Goal: Information Seeking & Learning: Learn about a topic

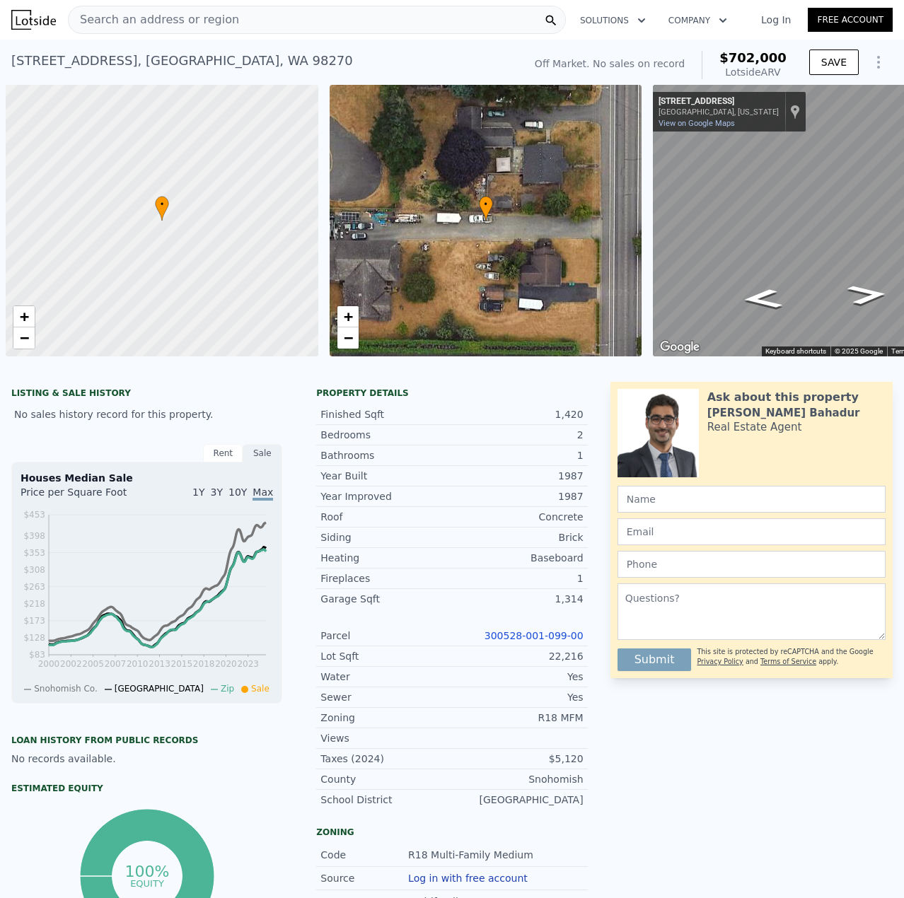
scroll to position [0, 6]
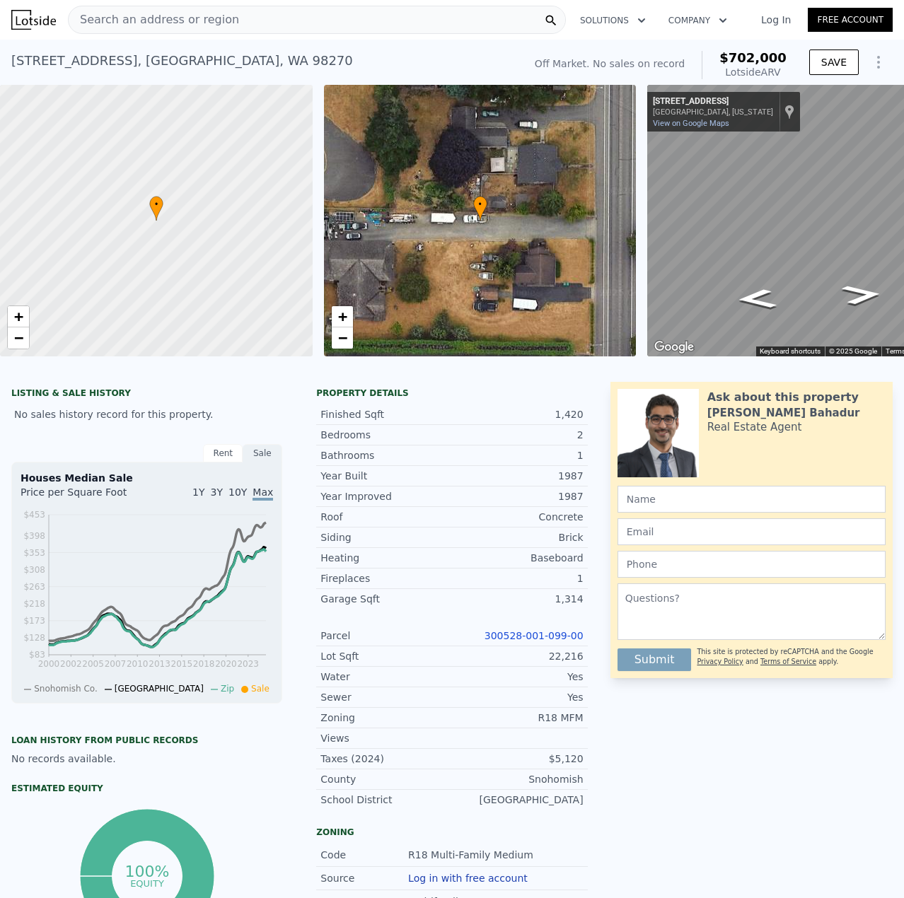
click at [564, 641] on link "300528-001-099-00" at bounding box center [533, 635] width 99 height 11
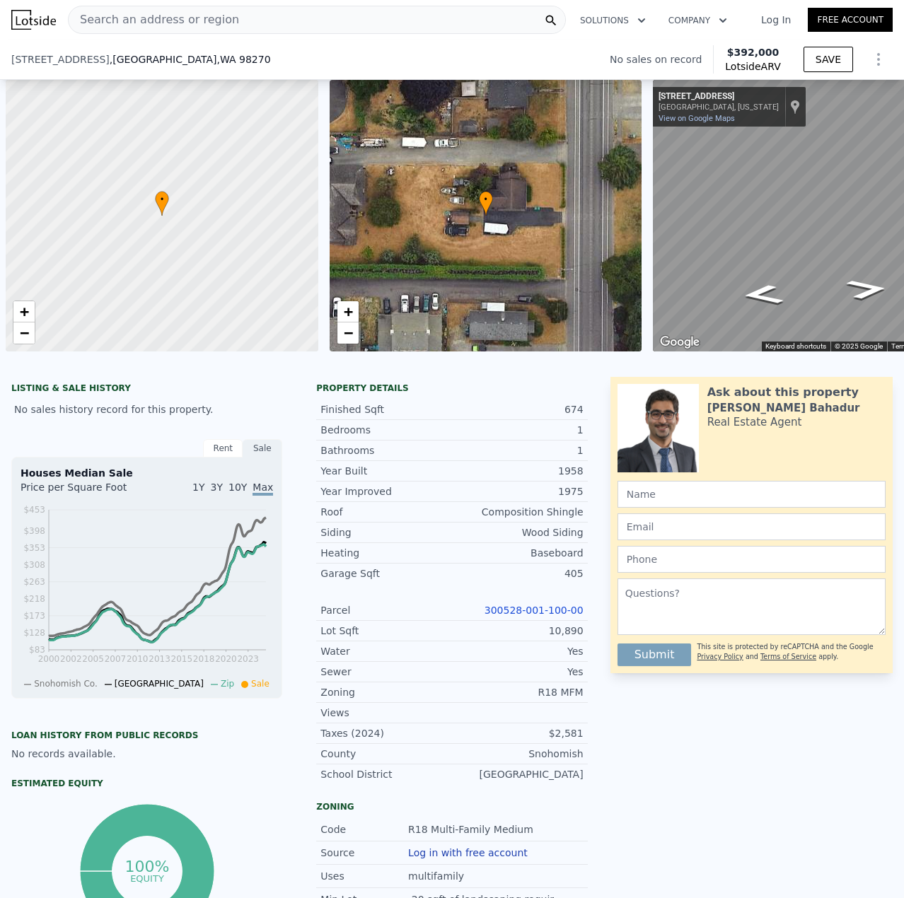
type input "900"
type input "$ 402,000"
type input "$ 29,999"
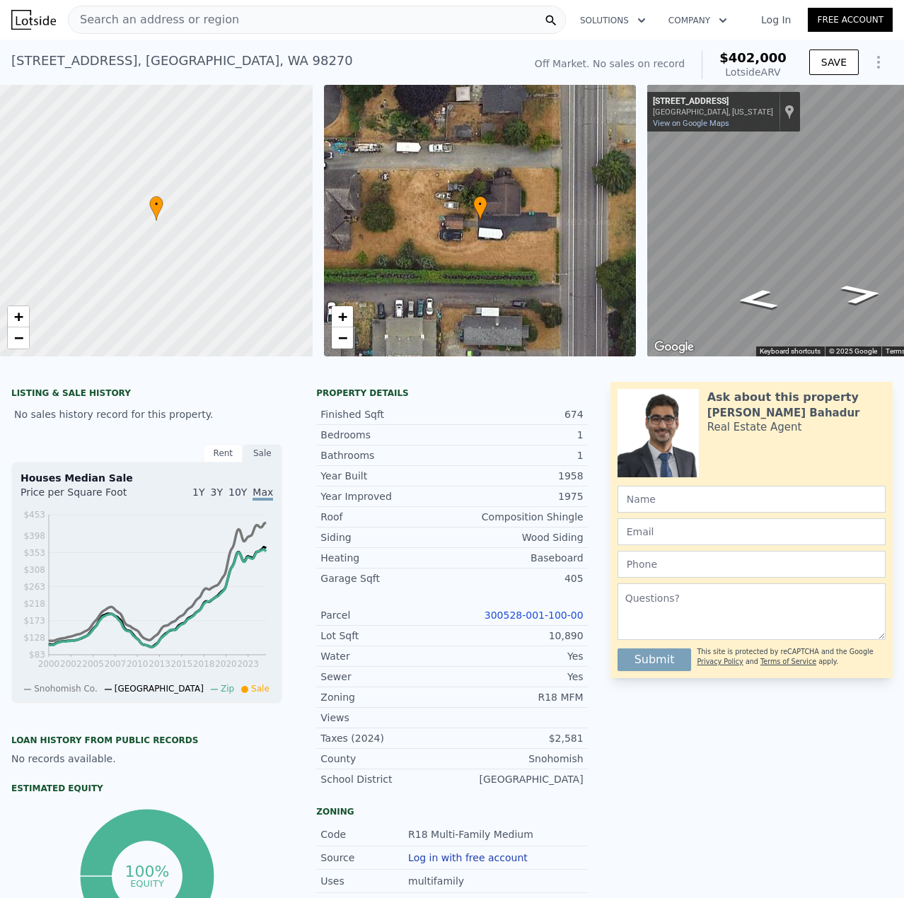
click at [210, 40] on div "[STREET_ADDRESS] No sales on record (~ARV $402k ) Off Market. No sales on recor…" at bounding box center [452, 62] width 904 height 45
click at [224, 20] on div "Search an address or region" at bounding box center [317, 20] width 498 height 28
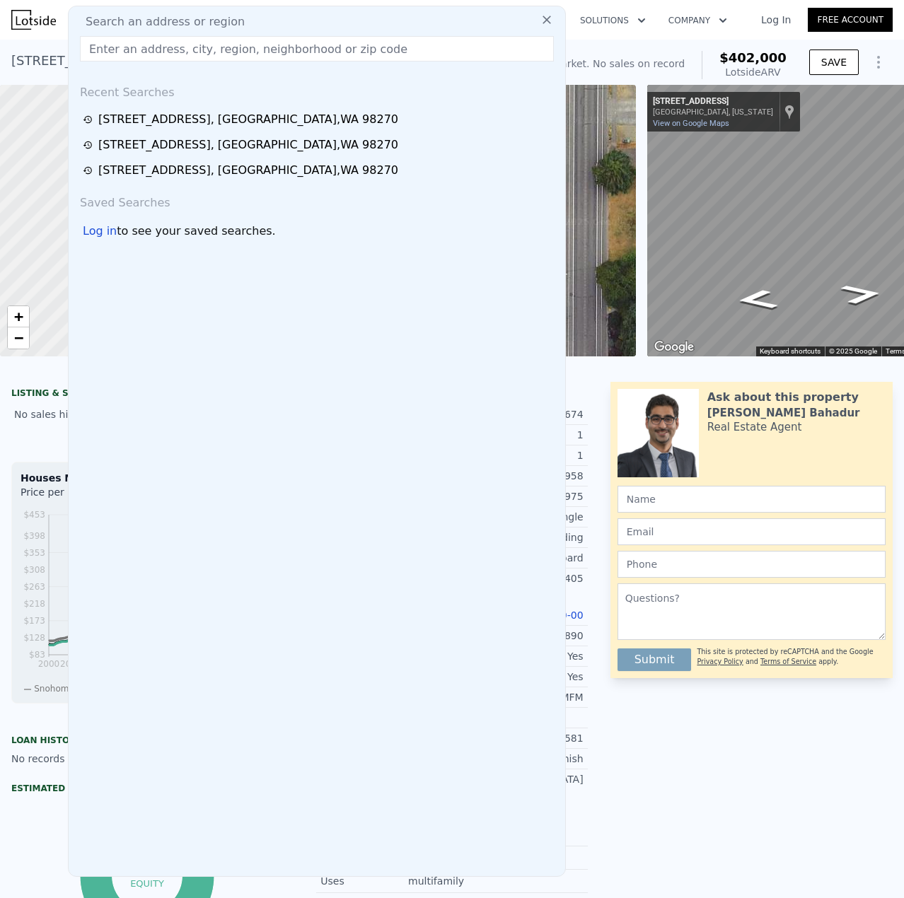
click at [227, 40] on input "text" at bounding box center [317, 48] width 474 height 25
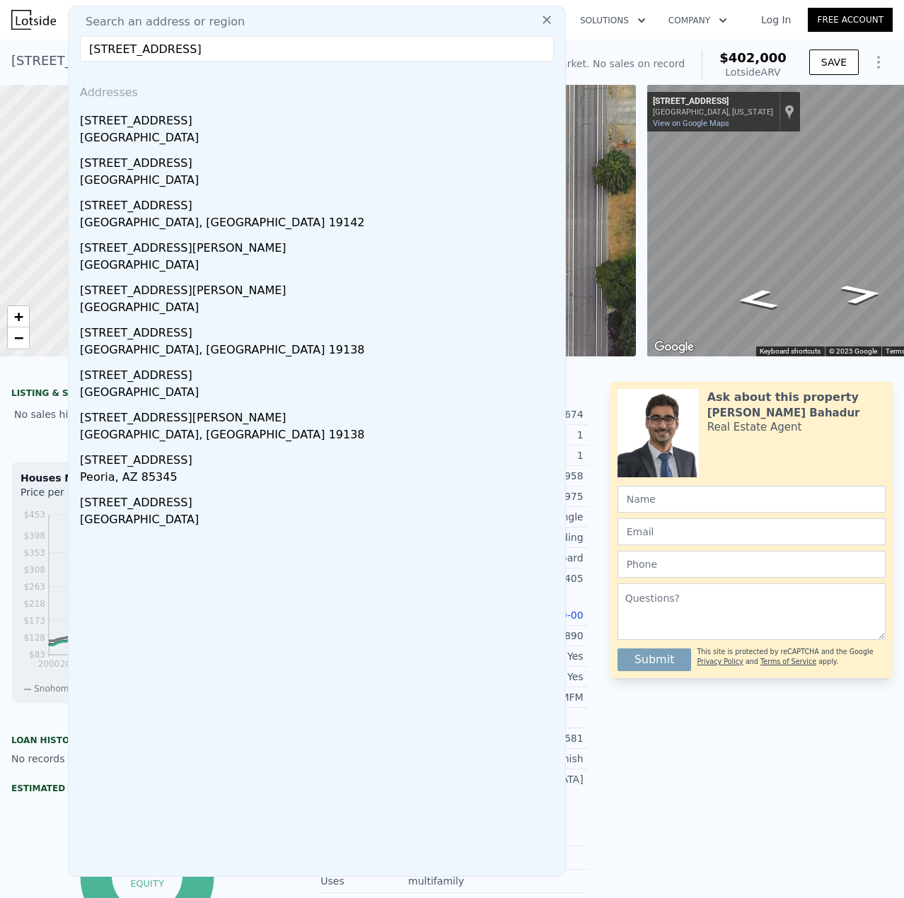
type input "[STREET_ADDRESS]"
click at [132, 126] on div "[STREET_ADDRESS]" at bounding box center [319, 118] width 479 height 23
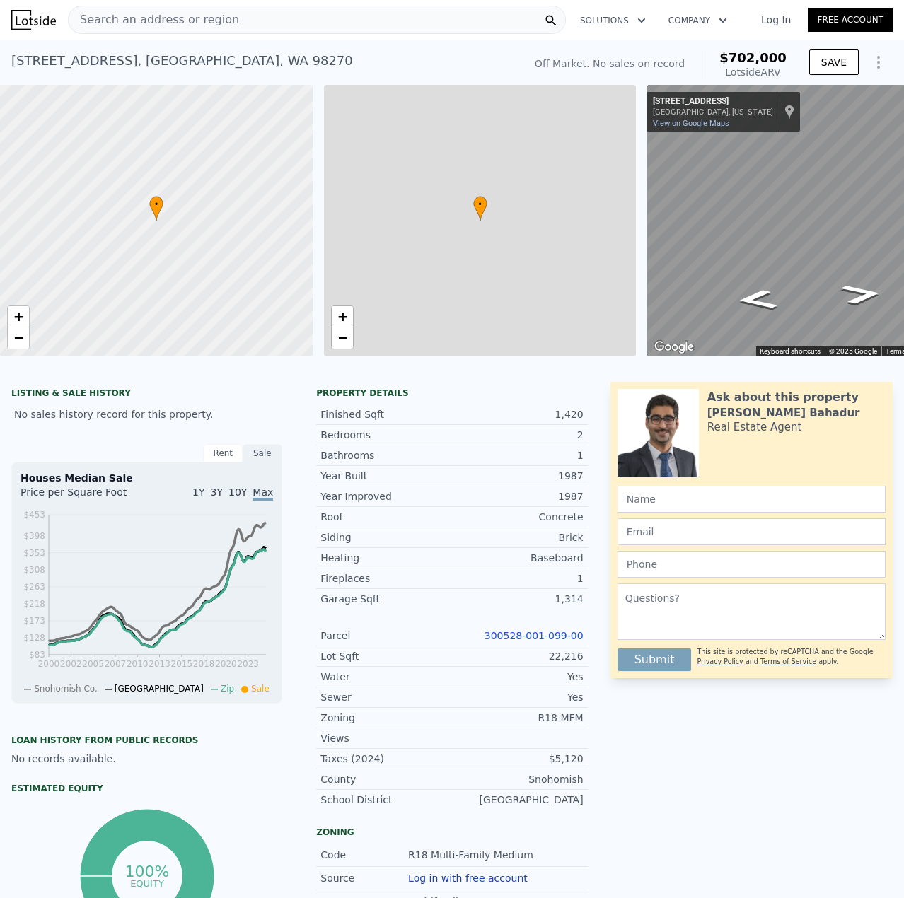
type input "3"
type input "1"
type input "2"
type input "1257"
type input "1809"
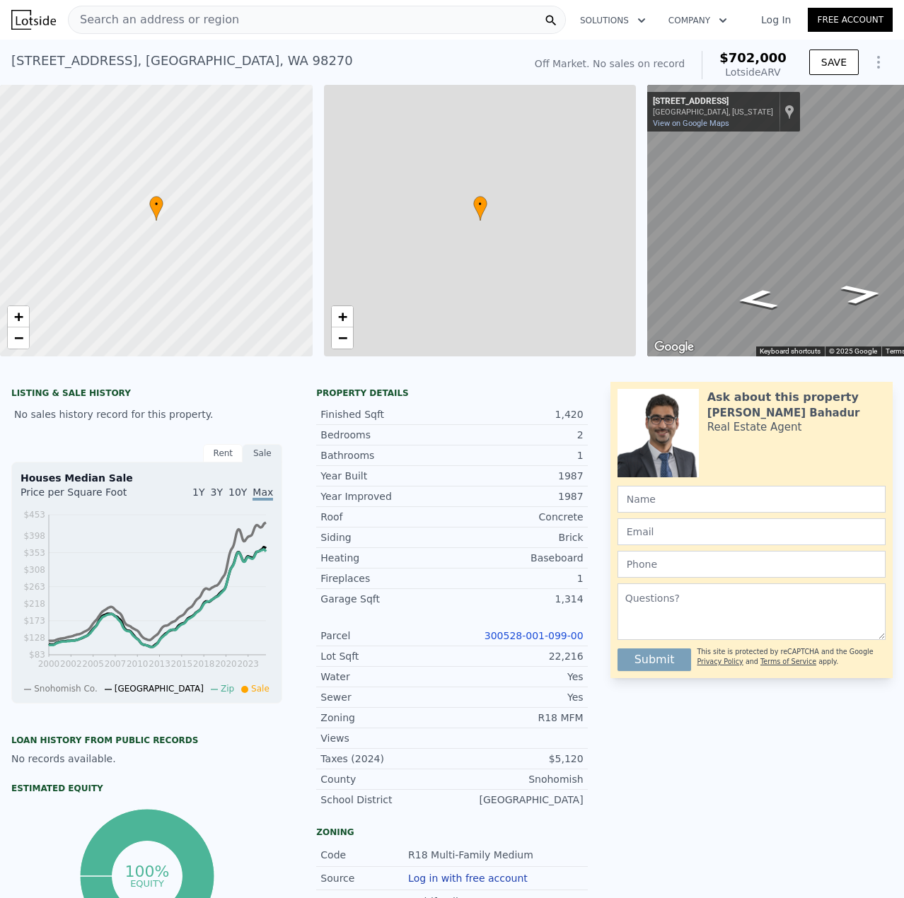
type input "13068"
type input "36590"
type input "$ 702,000"
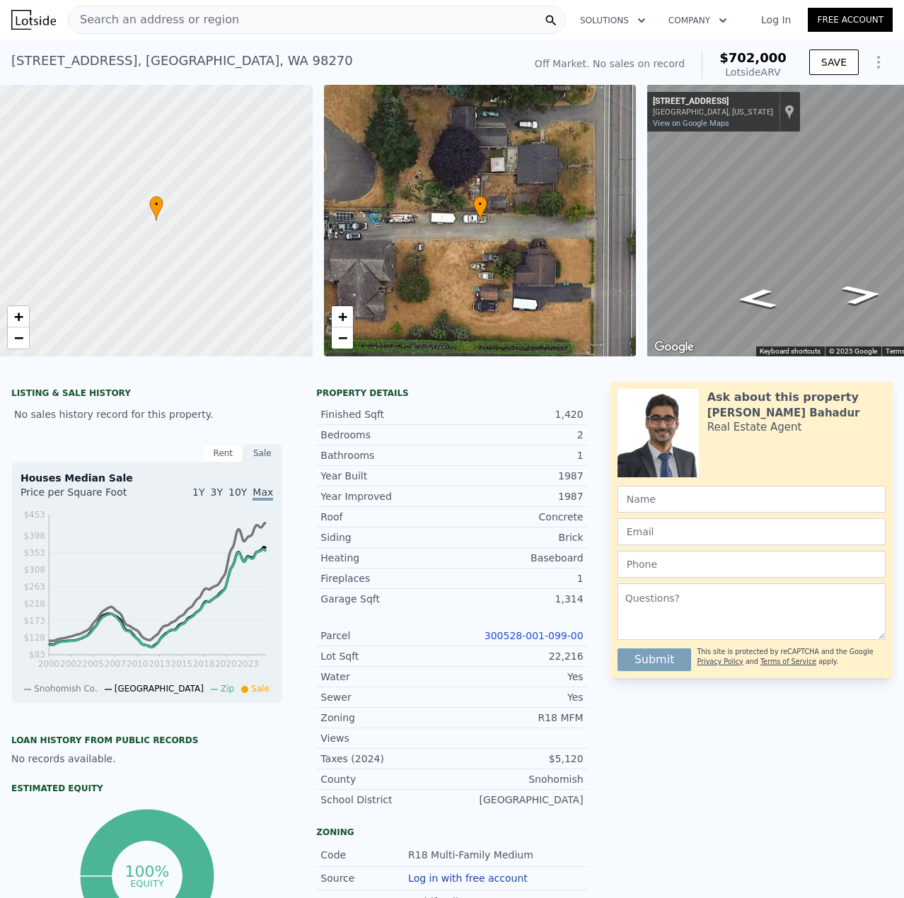
click at [172, 29] on div "Search an address or region" at bounding box center [154, 19] width 170 height 27
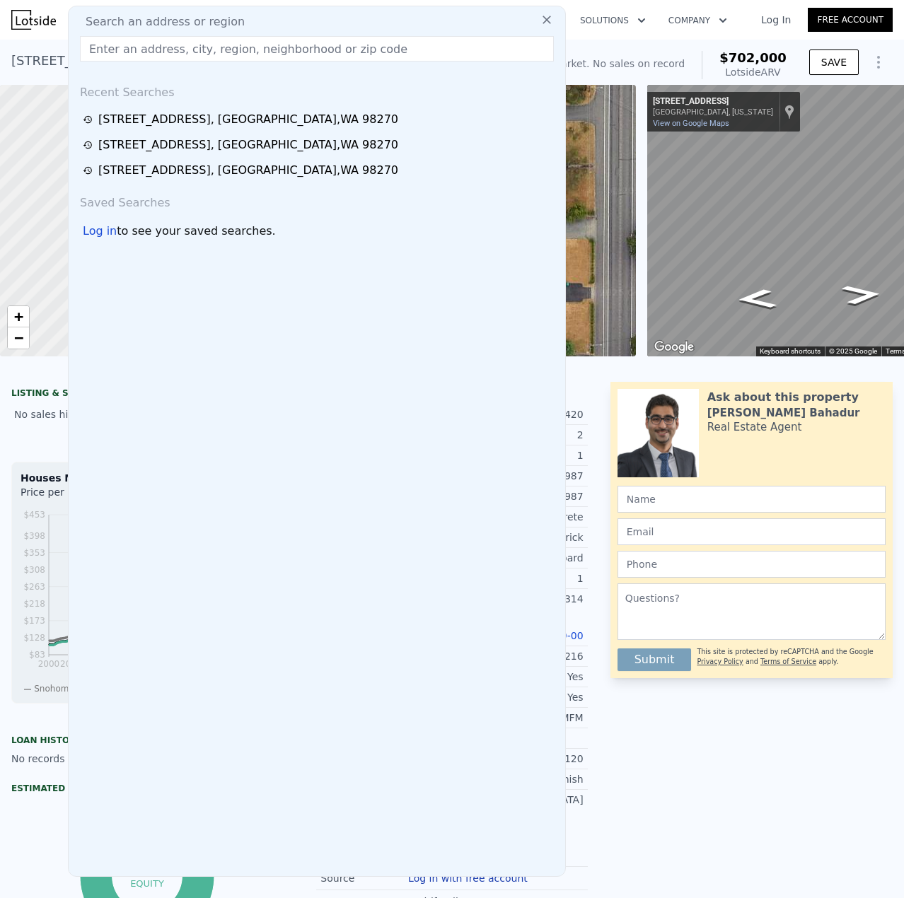
click at [164, 54] on input "text" at bounding box center [317, 48] width 474 height 25
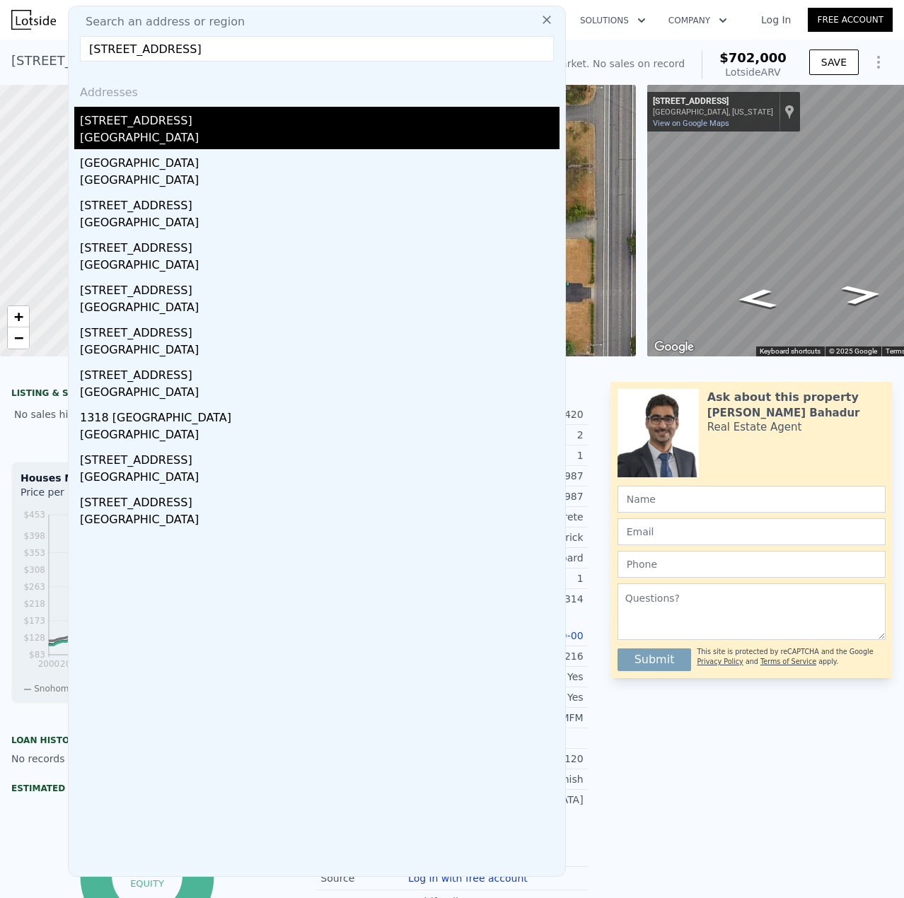
type input "[STREET_ADDRESS]"
click at [204, 128] on div "[STREET_ADDRESS]" at bounding box center [319, 118] width 479 height 23
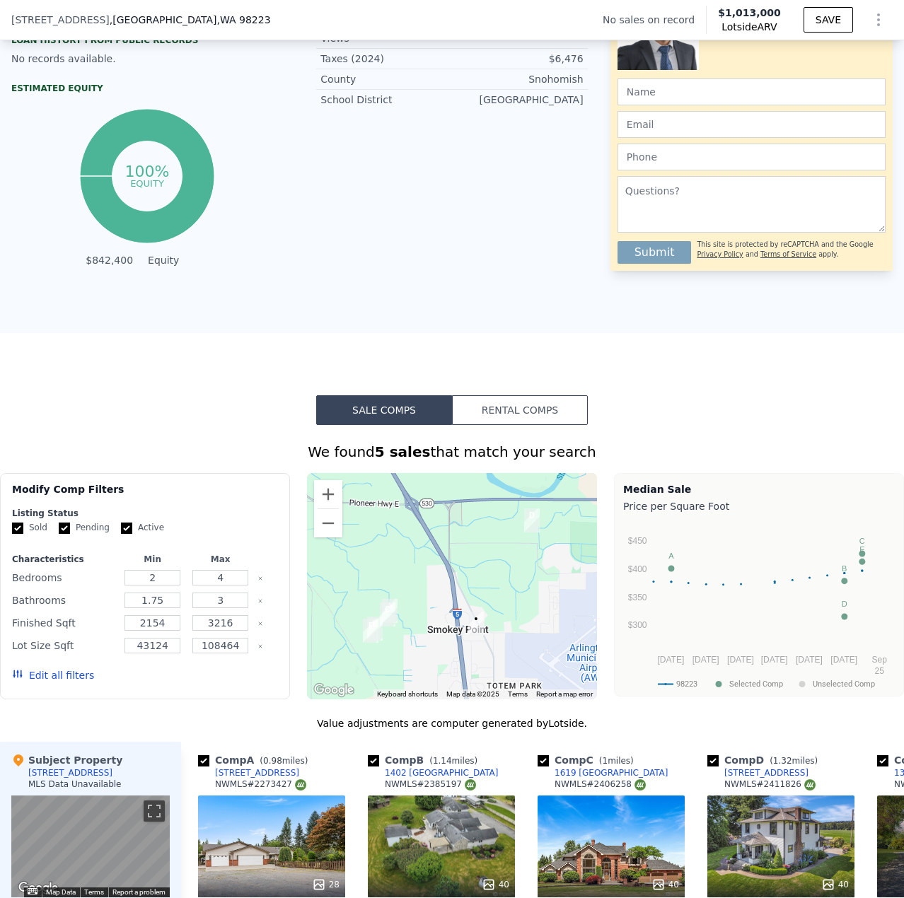
scroll to position [702, 0]
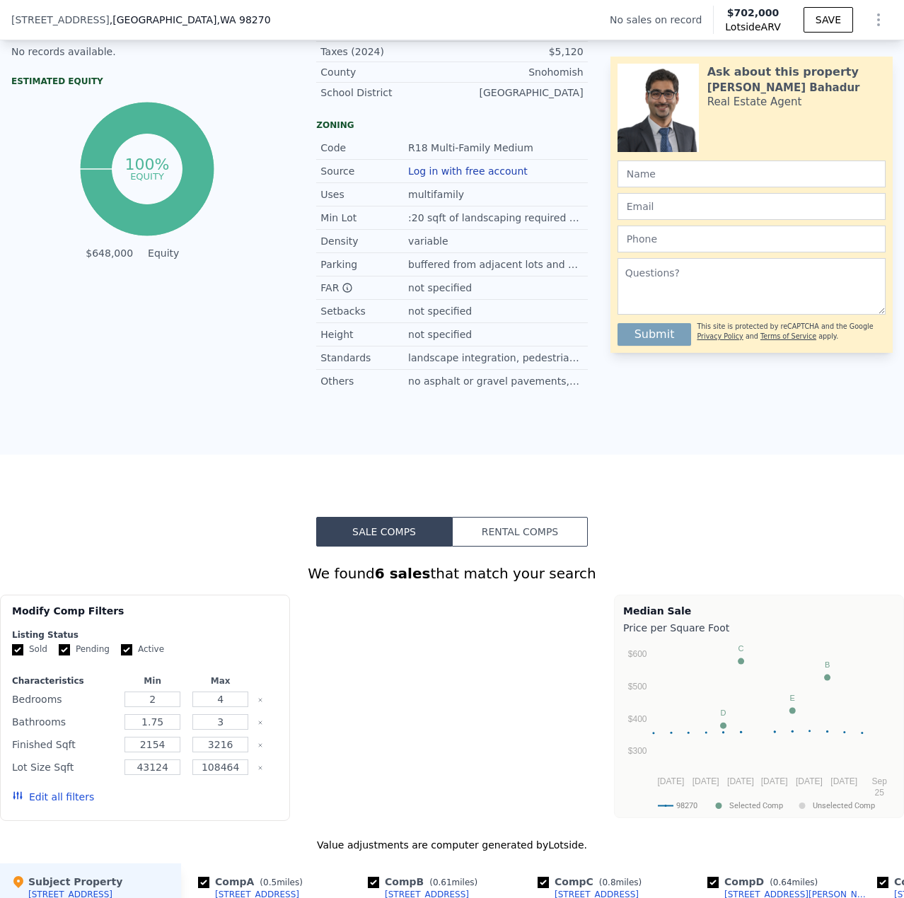
type input "3"
type input "1"
type input "2"
type input "1257"
type input "1809"
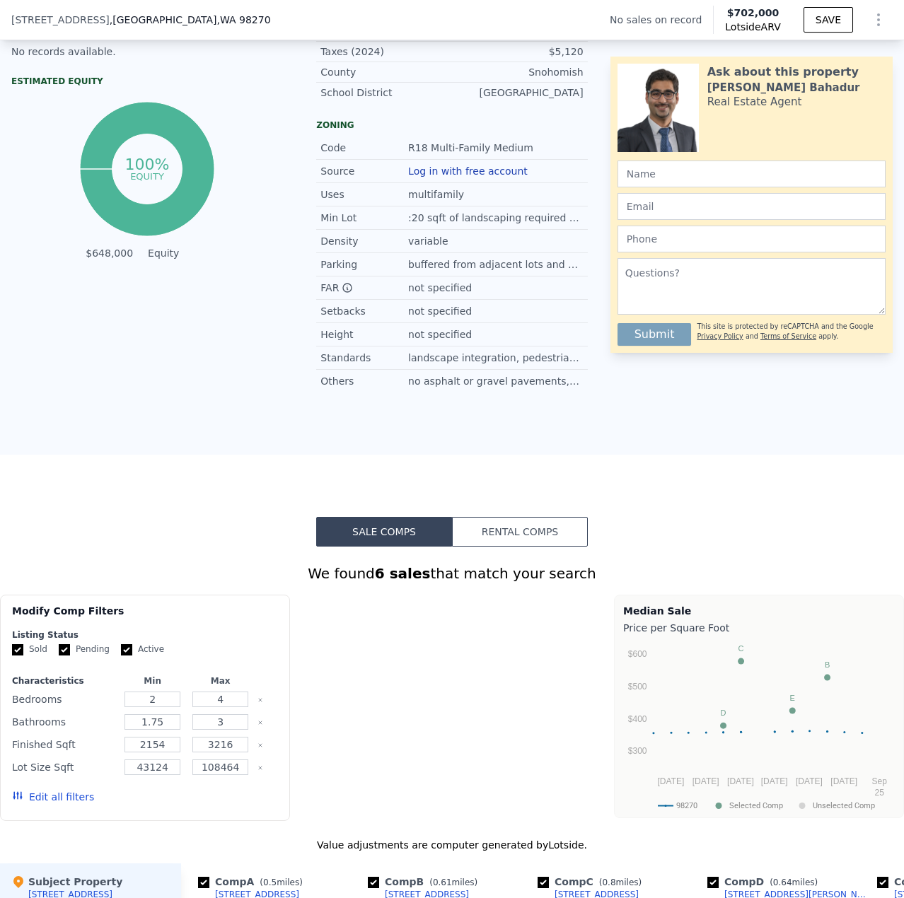
type input "13068"
type input "36590"
type input "$ 702,000"
type input "5"
type input "$ 29,999"
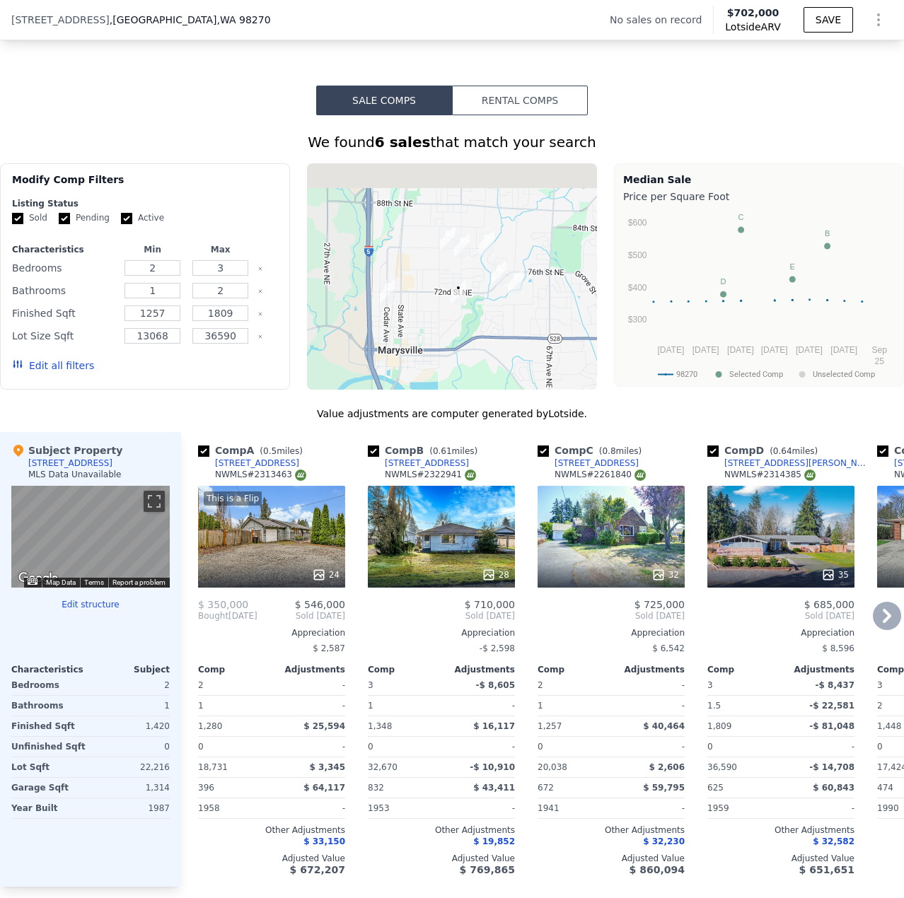
scroll to position [1197, 0]
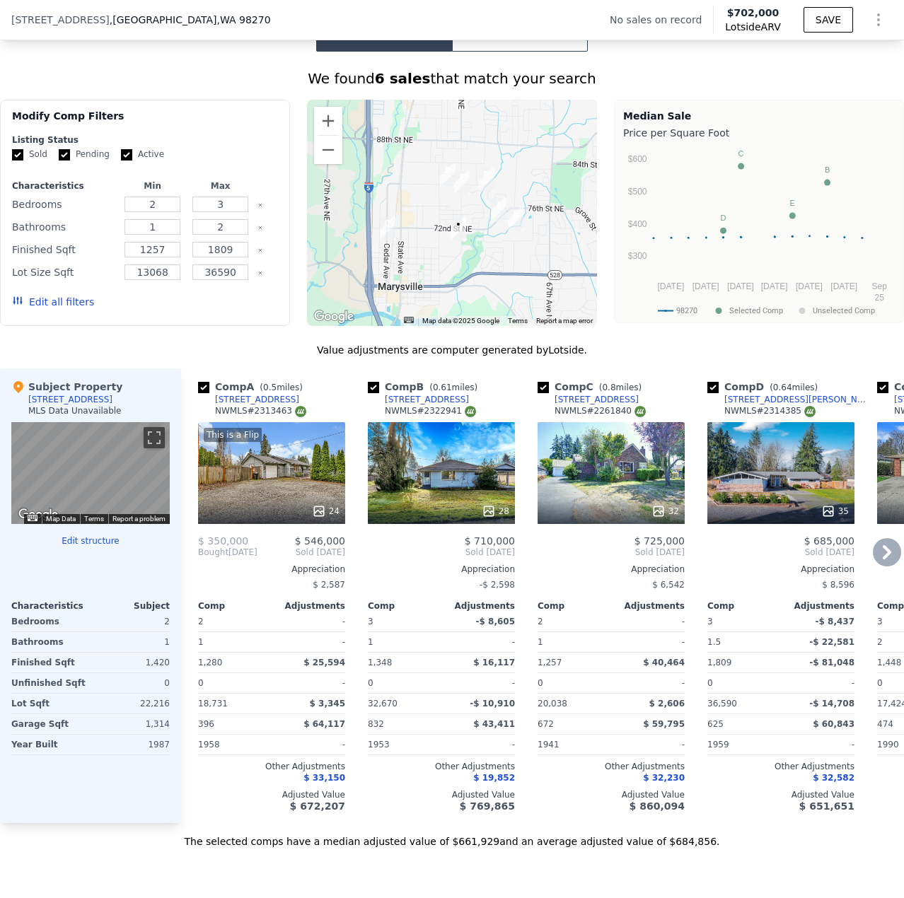
click at [273, 493] on div "This is a Flip 24" at bounding box center [271, 473] width 147 height 102
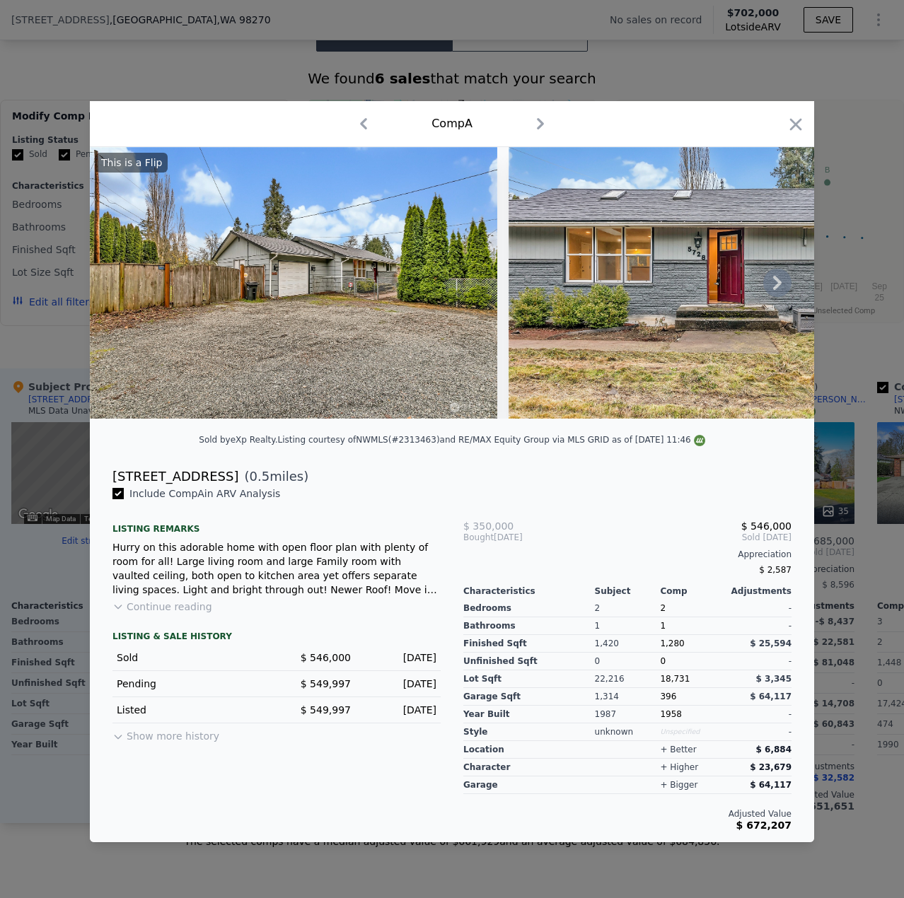
click at [781, 288] on icon at bounding box center [777, 283] width 28 height 28
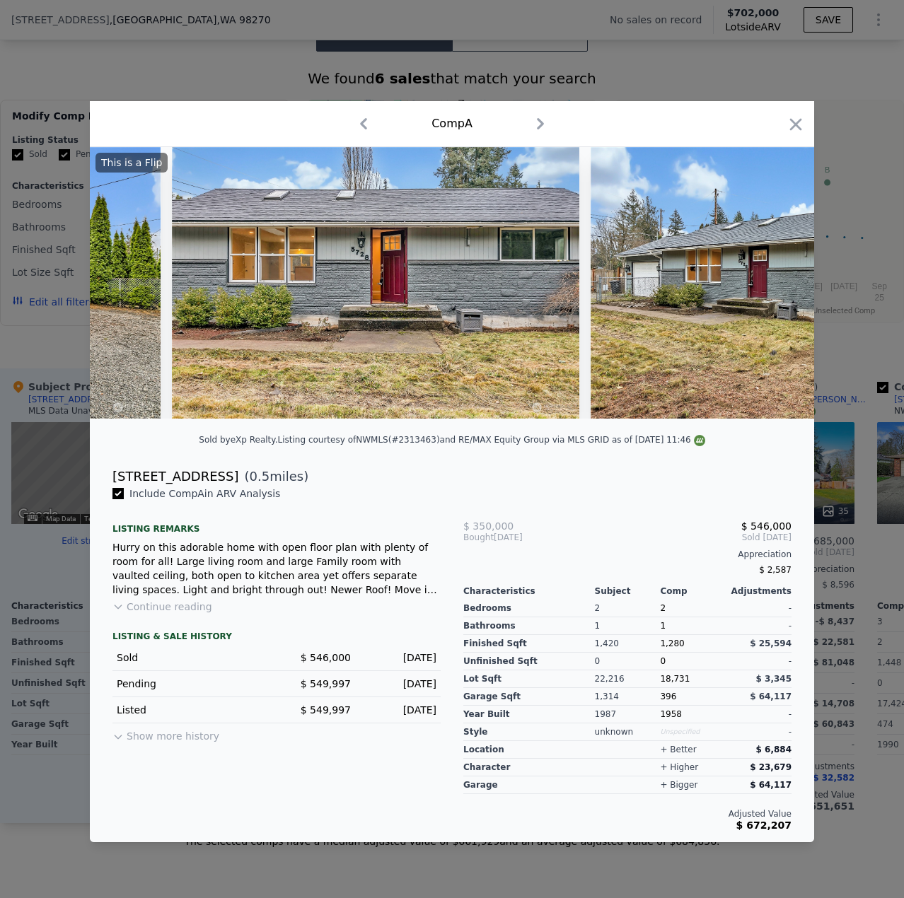
scroll to position [0, 339]
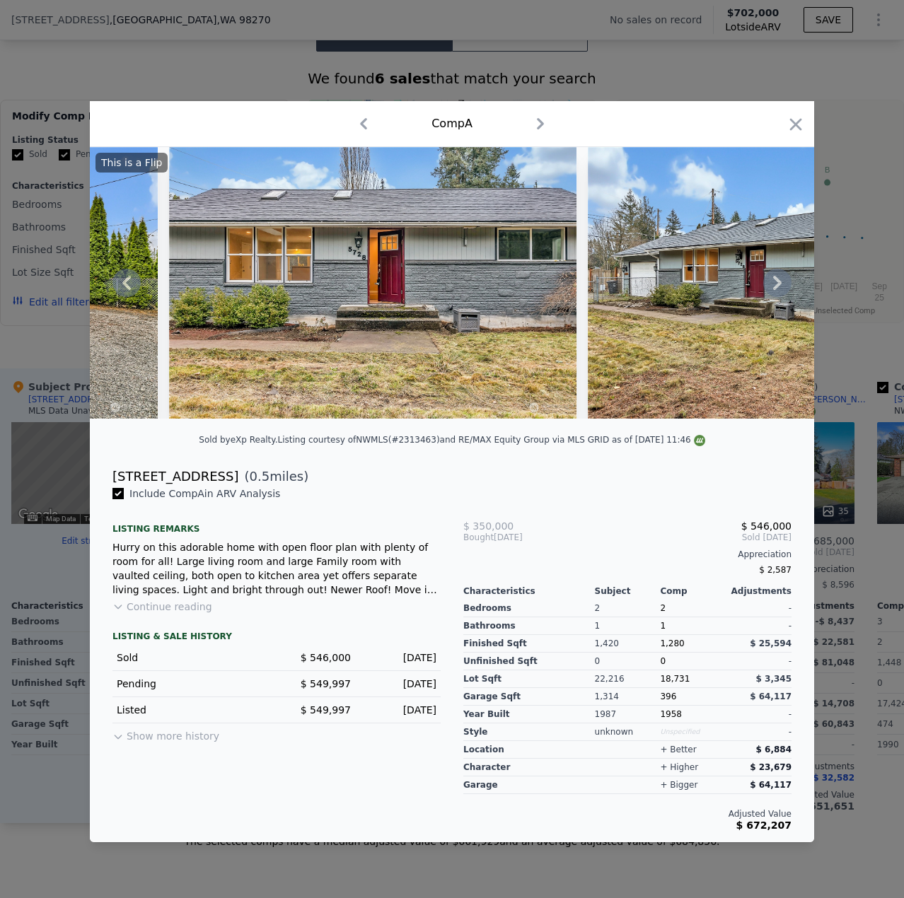
drag, startPoint x: 164, startPoint y: 412, endPoint x: 179, endPoint y: 416, distance: 15.3
click at [180, 416] on div at bounding box center [452, 282] width 724 height 271
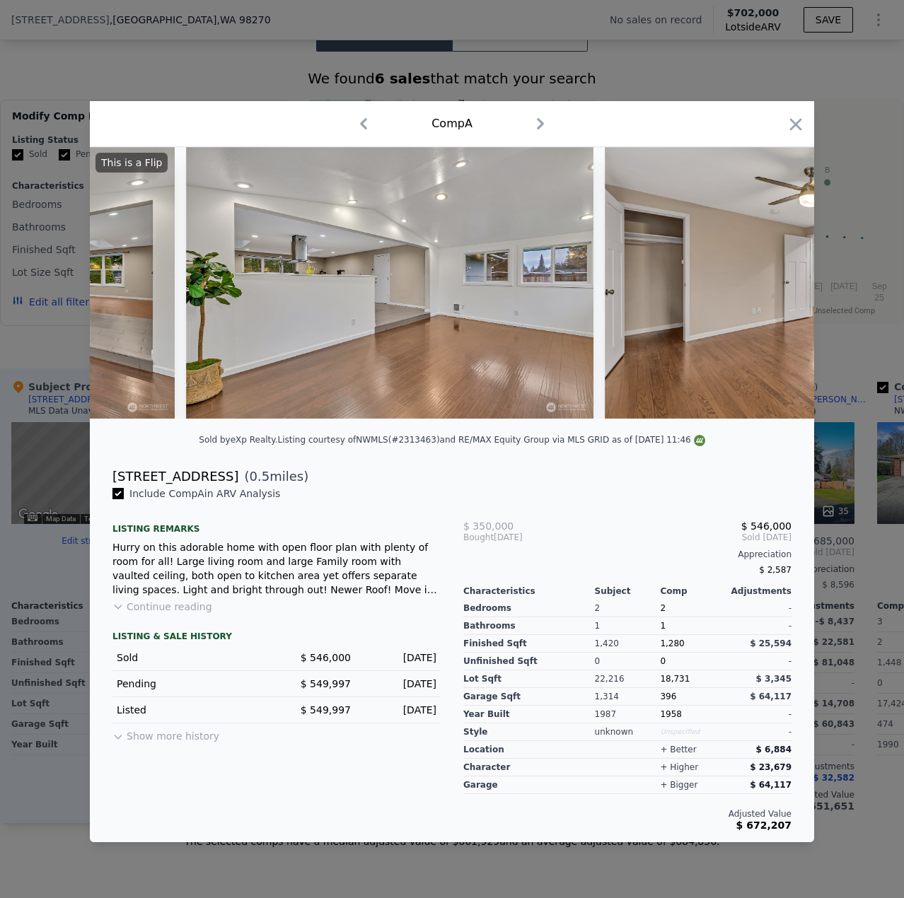
scroll to position [0, 5377]
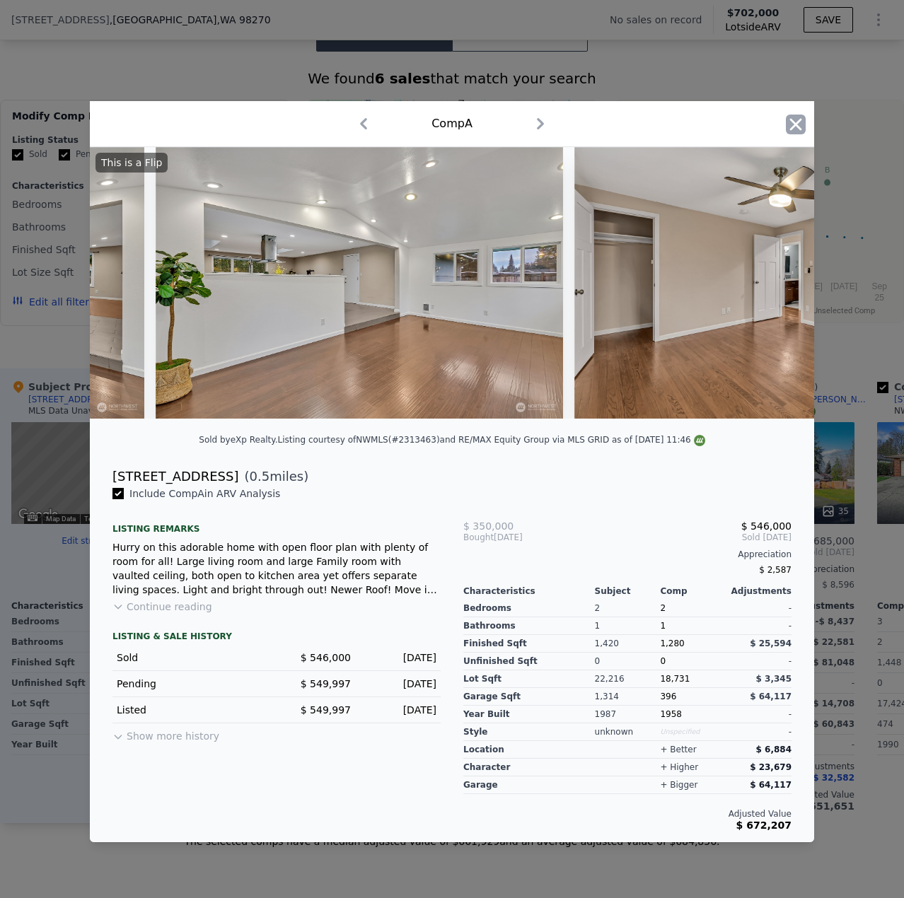
click at [793, 119] on icon "button" at bounding box center [795, 125] width 20 height 20
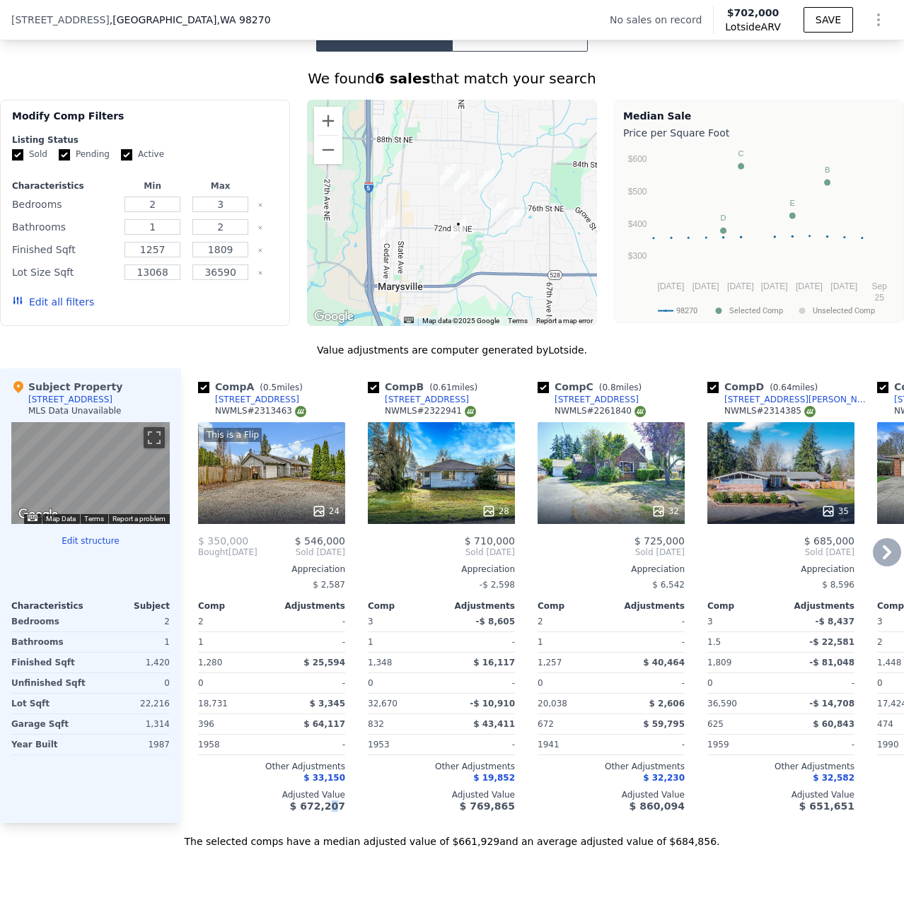
drag, startPoint x: 332, startPoint y: 828, endPoint x: 341, endPoint y: 830, distance: 9.4
click at [341, 823] on div "Comp A ( 0.5 miles) [STREET_ADDRESS] This is a Flip 24 $ 350,000 $ 546,000 Boug…" at bounding box center [271, 595] width 158 height 455
click at [390, 823] on div "Comp B ( 0.61 miles) [STREET_ADDRESS] # 2322941 28 $ 710,000 Sold [DATE] Apprec…" at bounding box center [441, 595] width 158 height 455
click at [496, 518] on icon at bounding box center [488, 511] width 14 height 14
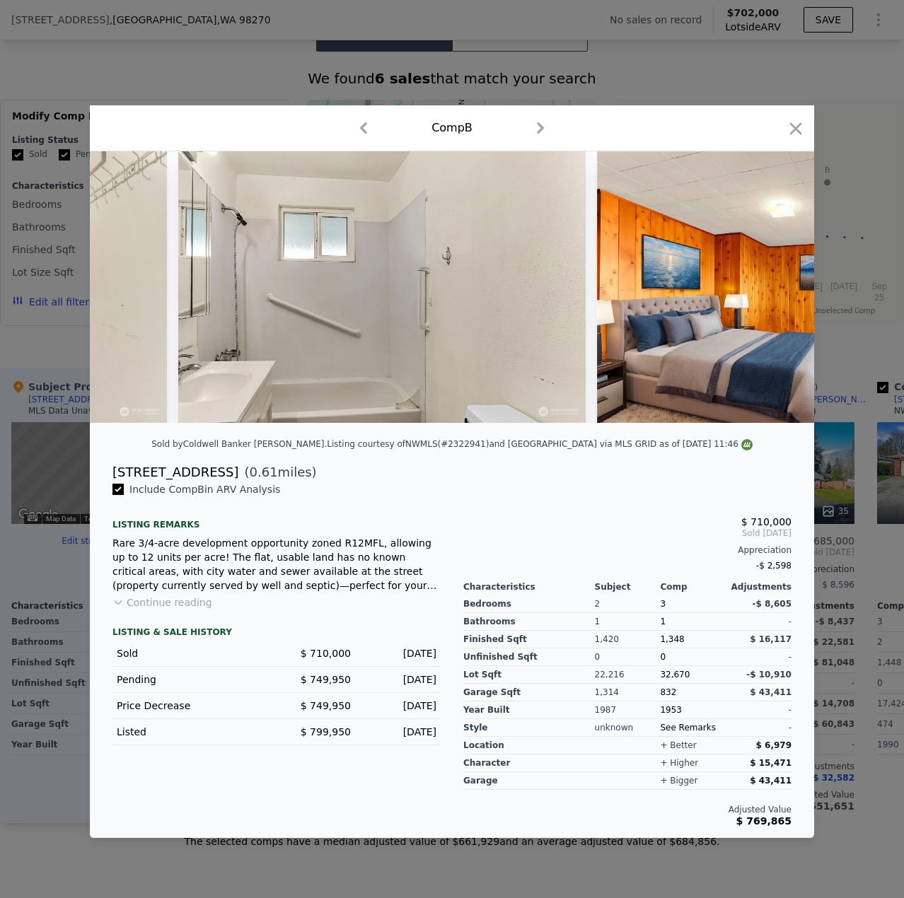
scroll to position [0, 8403]
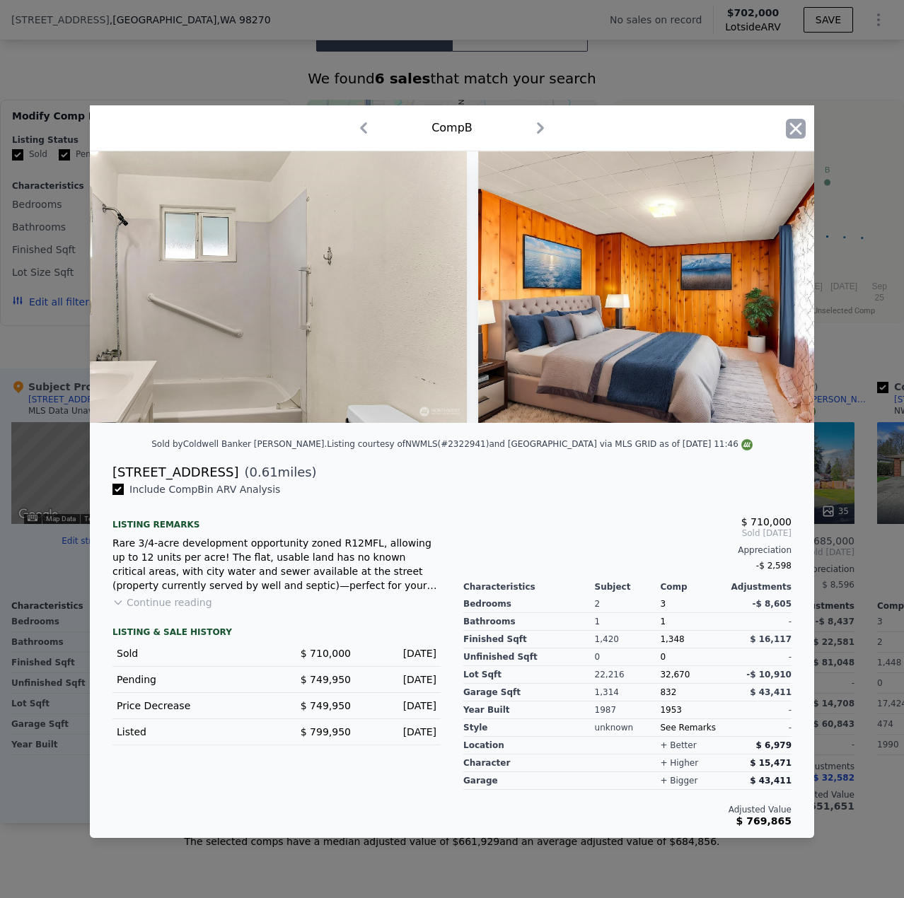
click at [804, 124] on icon "button" at bounding box center [795, 129] width 20 height 20
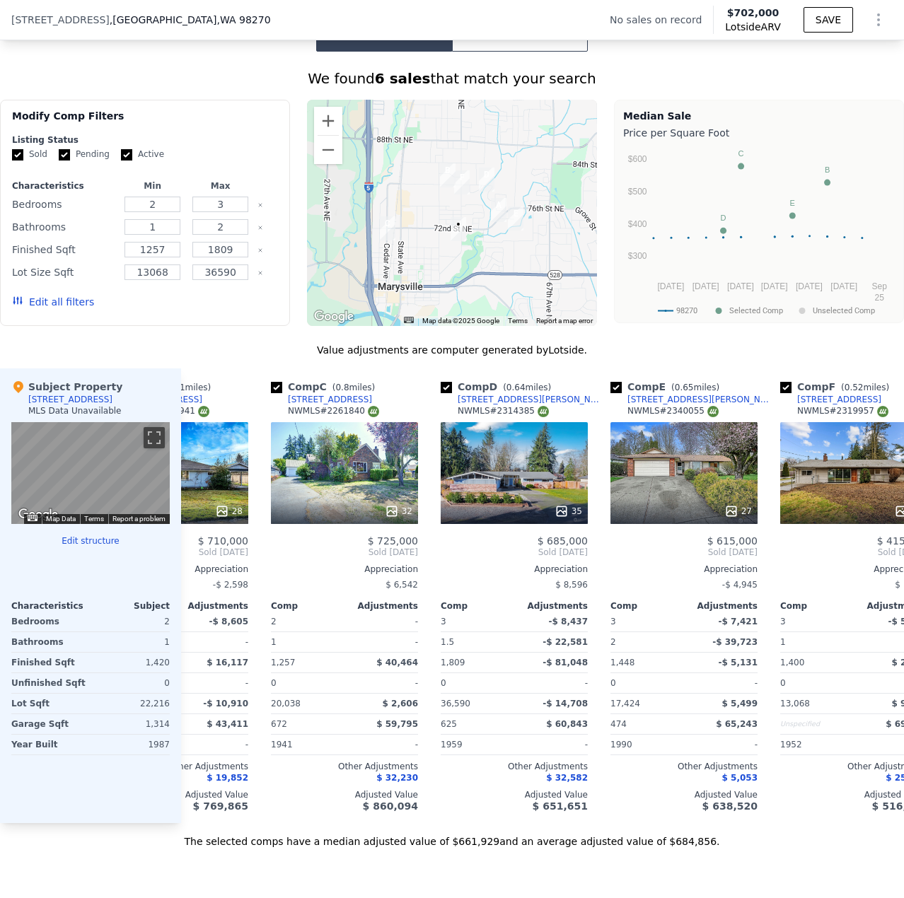
scroll to position [0, 275]
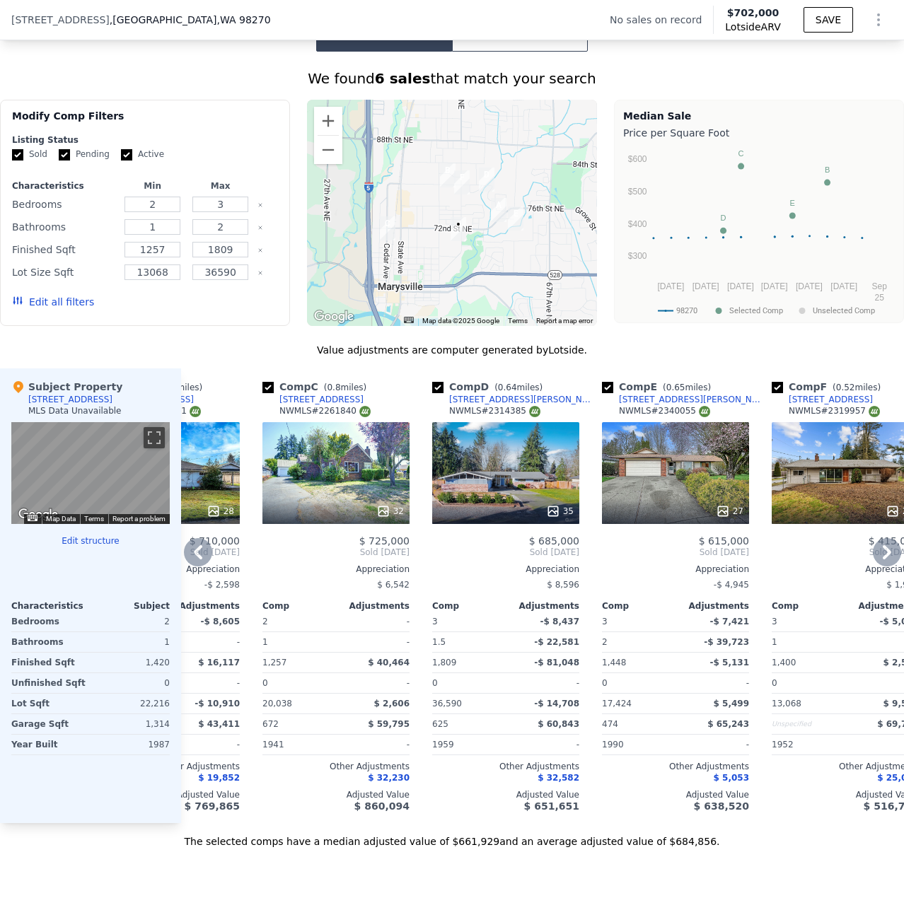
drag, startPoint x: 602, startPoint y: 832, endPoint x: 624, endPoint y: 824, distance: 23.5
click at [624, 823] on div "Comp E ( 0.65 miles) [STREET_ADDRESS] 27 $ 615,000 Sold [DATE] Appreciation -$ …" at bounding box center [675, 595] width 158 height 455
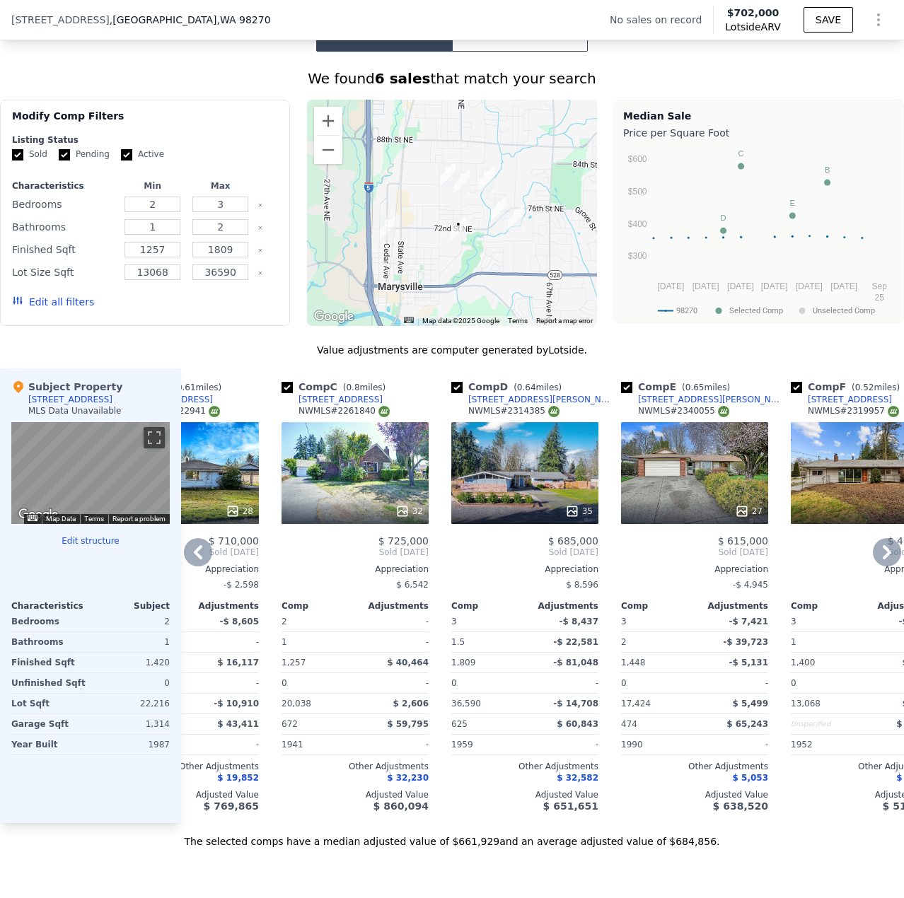
click at [380, 488] on div "32" at bounding box center [354, 473] width 147 height 102
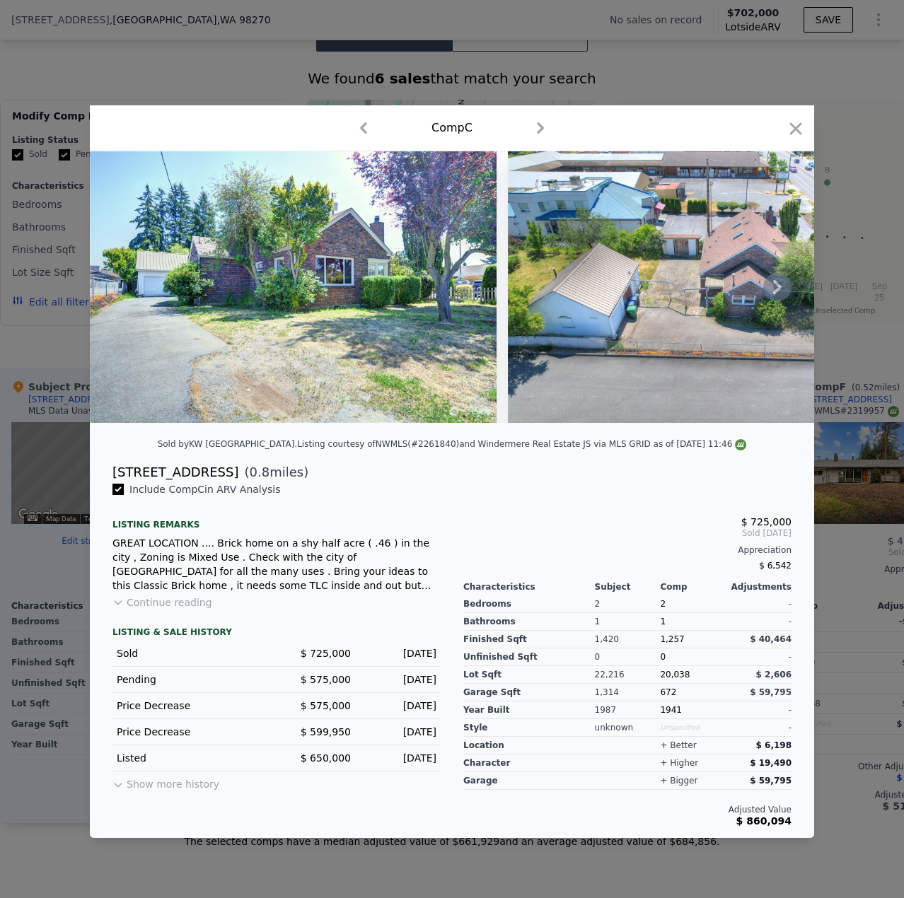
click at [781, 293] on icon at bounding box center [777, 287] width 28 height 28
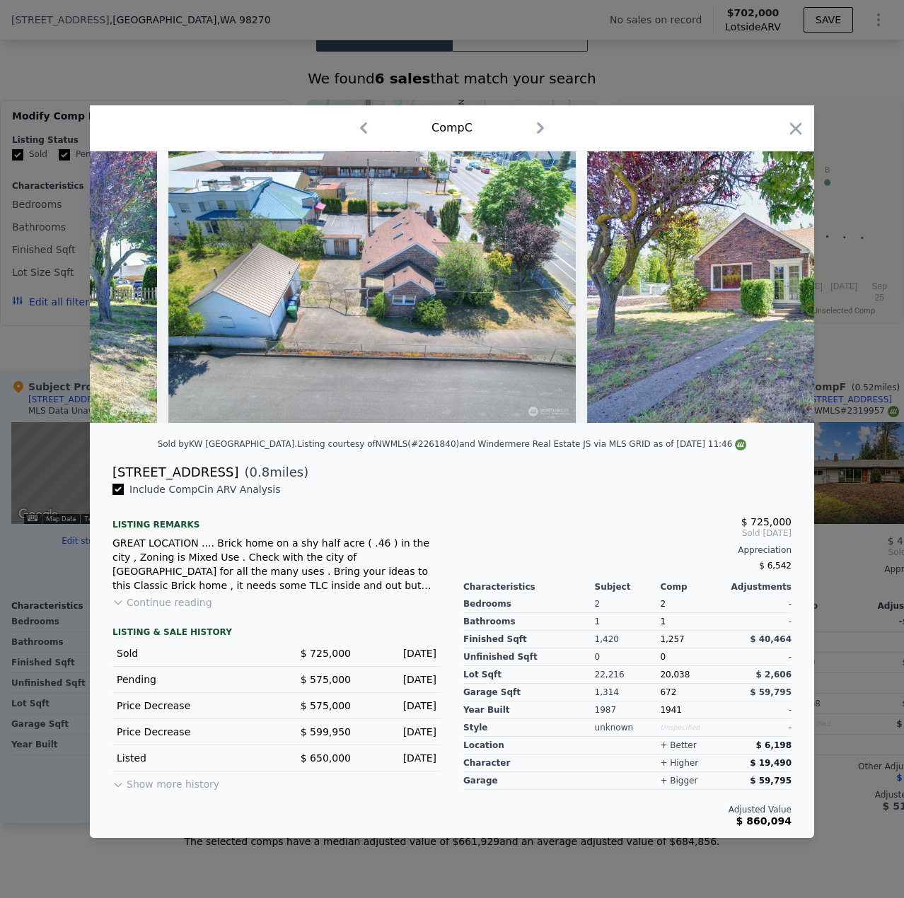
click at [768, 288] on div at bounding box center [452, 286] width 724 height 271
click at [771, 299] on icon at bounding box center [777, 287] width 28 height 28
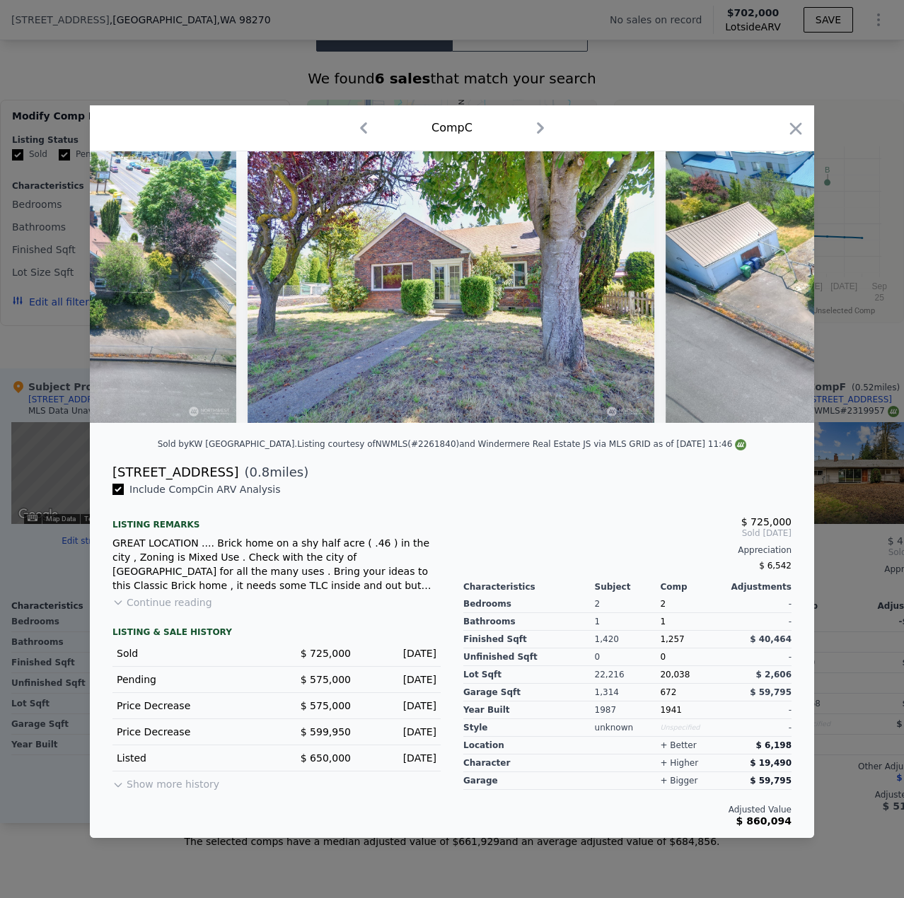
click at [771, 291] on img at bounding box center [868, 286] width 407 height 271
click at [770, 288] on icon at bounding box center [777, 287] width 28 height 28
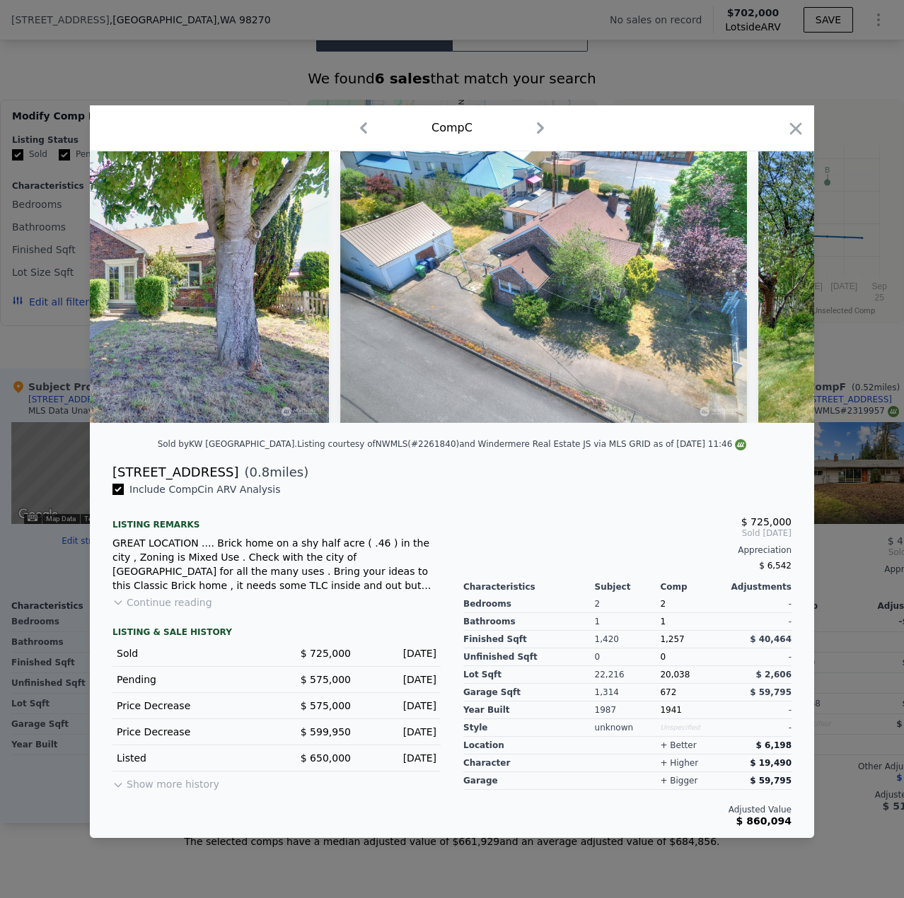
scroll to position [0, 1018]
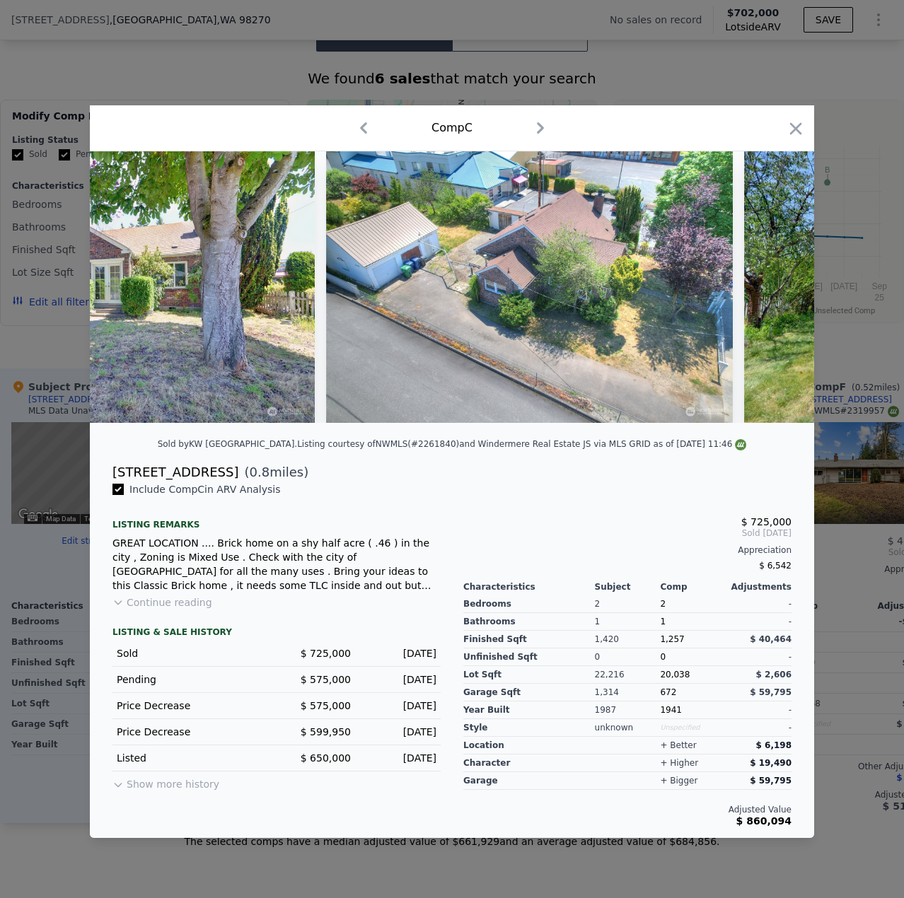
click at [785, 288] on div at bounding box center [452, 286] width 724 height 271
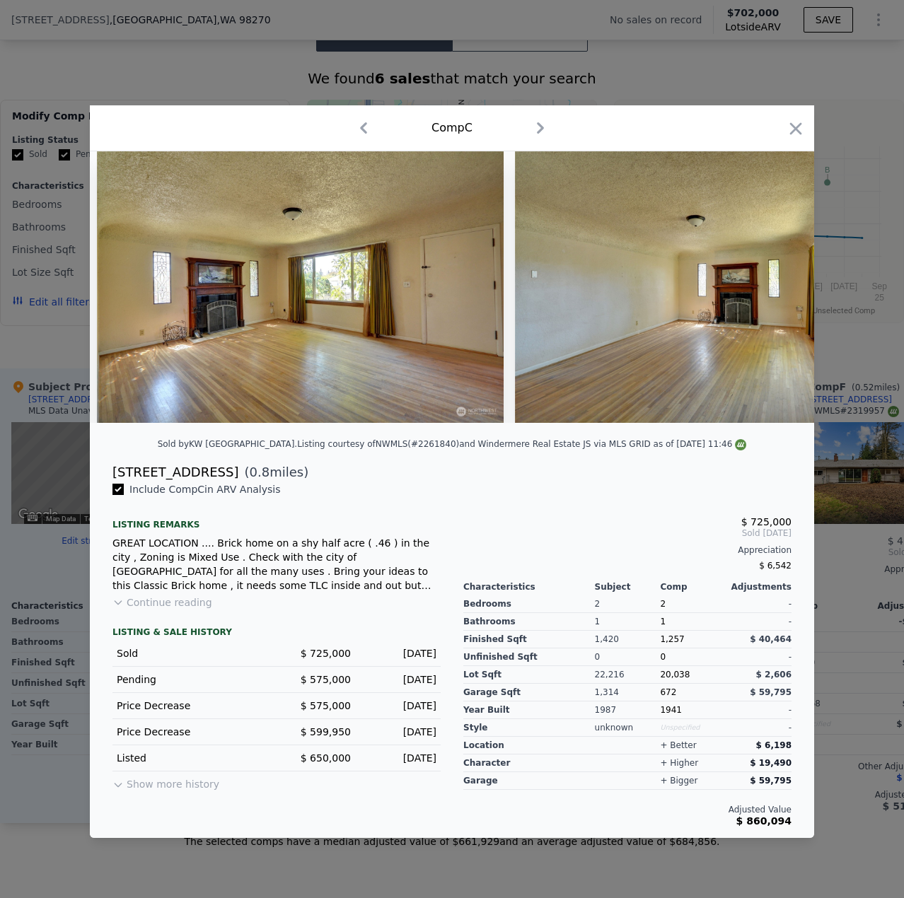
scroll to position [0, 5919]
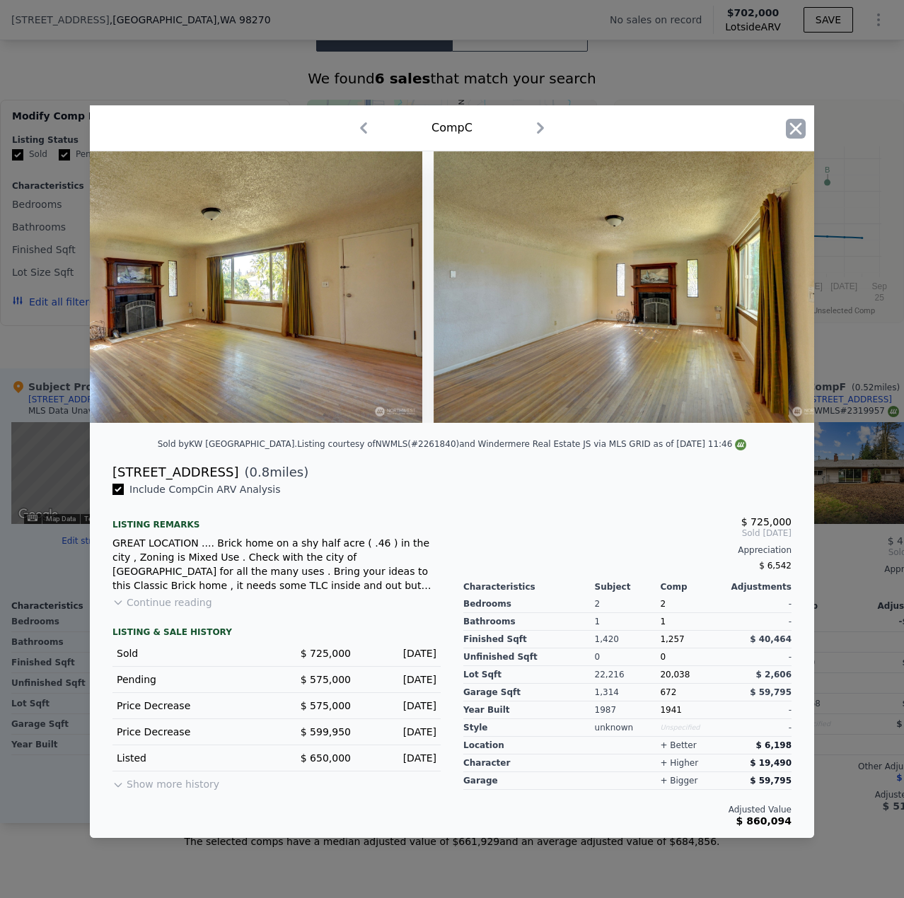
click at [797, 125] on icon "button" at bounding box center [796, 128] width 12 height 12
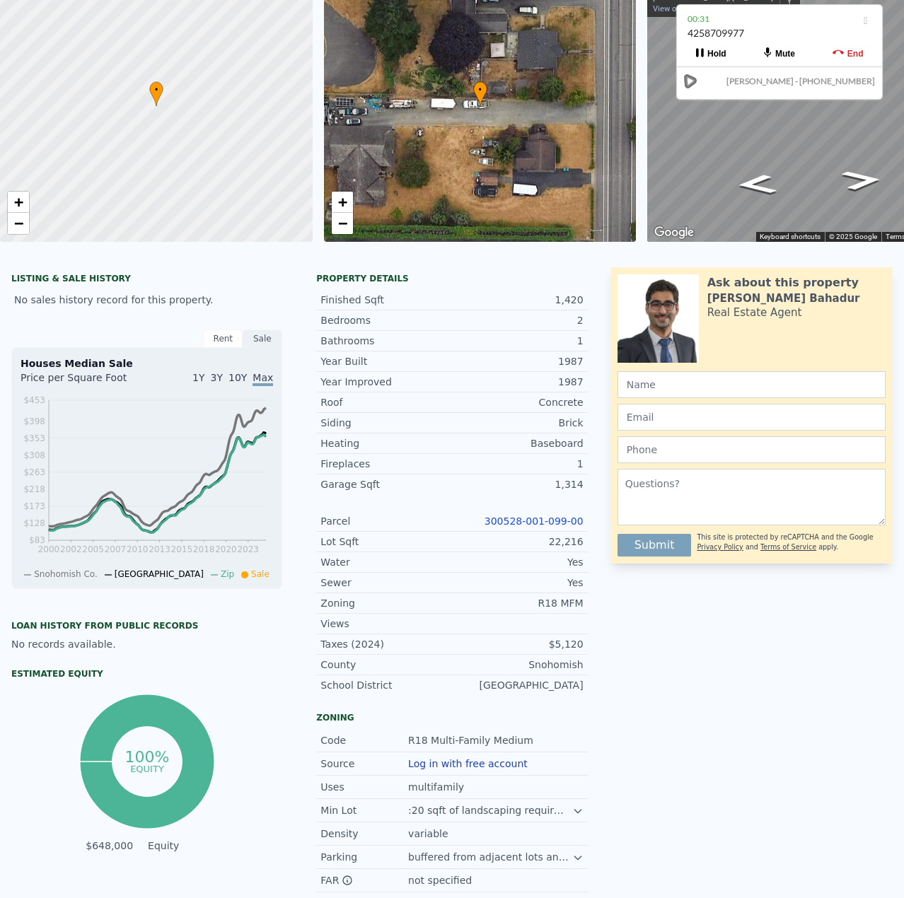
scroll to position [5, 0]
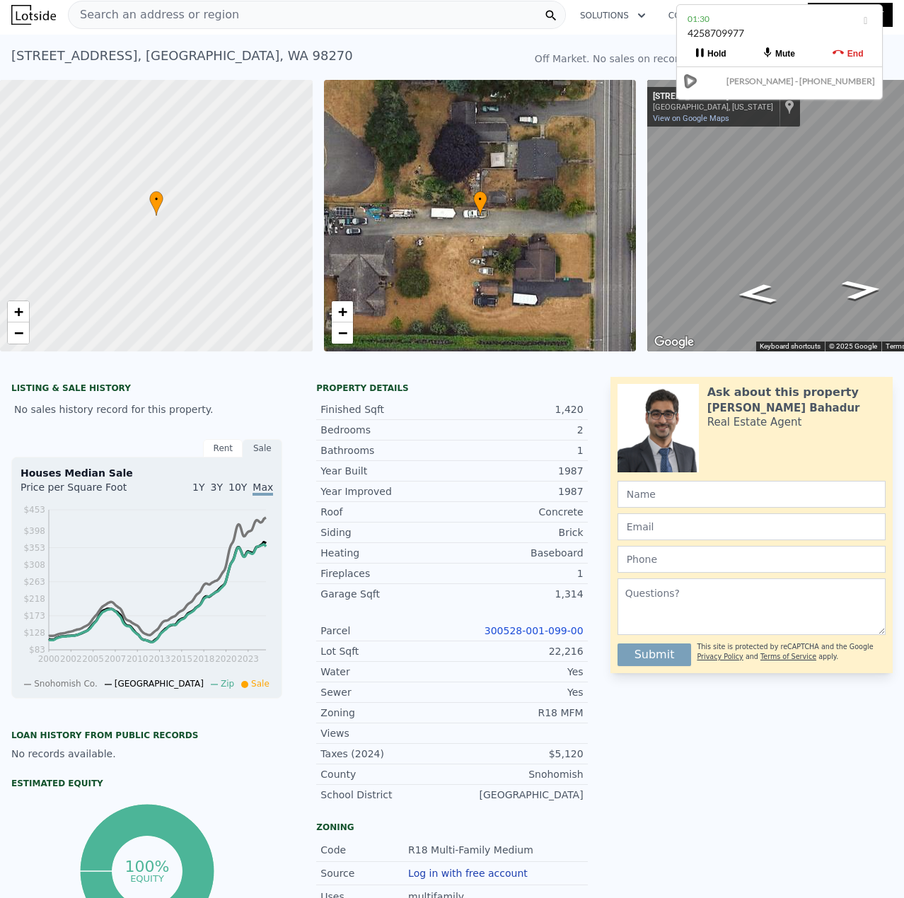
click at [572, 366] on div at bounding box center [452, 358] width 904 height 14
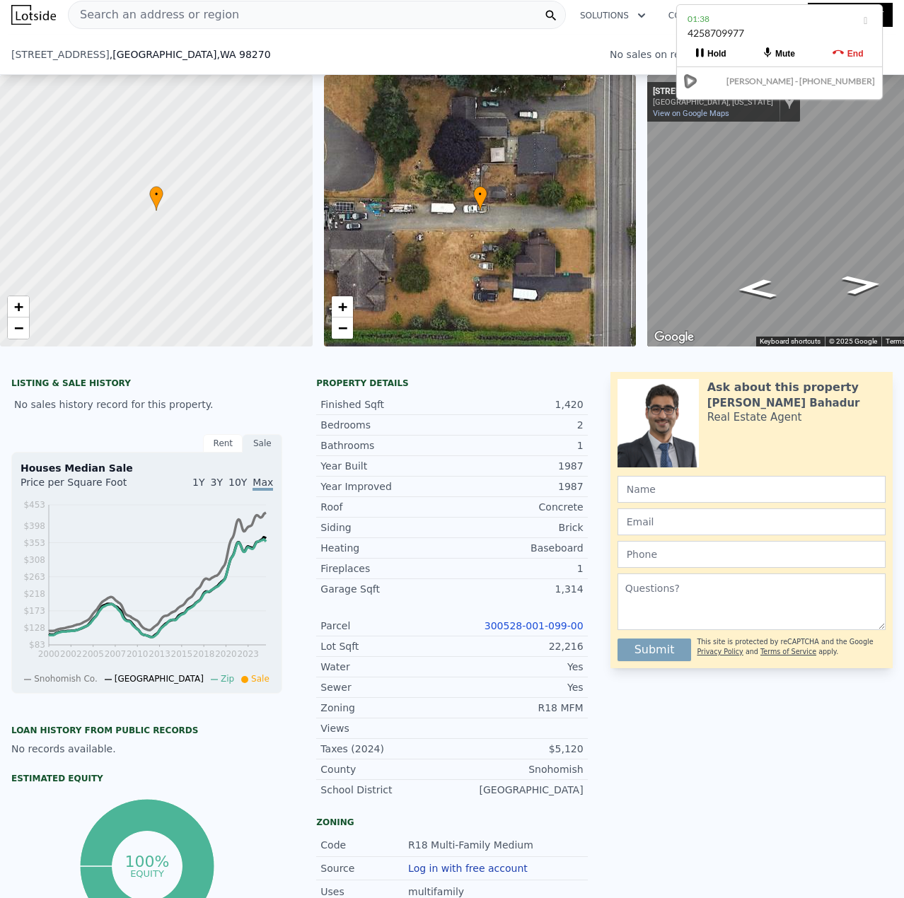
scroll to position [0, 0]
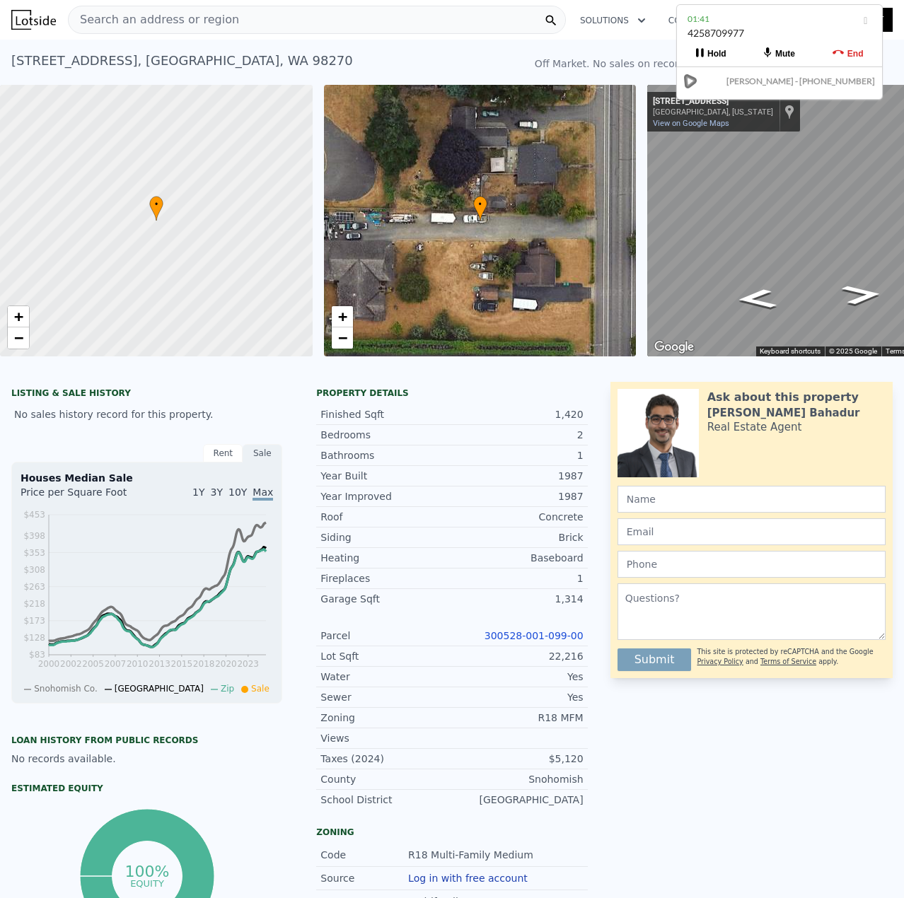
click at [628, 53] on div "Off Market. No sales on record $702,000 Lotside ARV" at bounding box center [660, 65] width 252 height 28
click at [549, 641] on link "300528-001-099-00" at bounding box center [533, 635] width 99 height 11
click at [251, 16] on div "Search an address or region" at bounding box center [317, 20] width 498 height 28
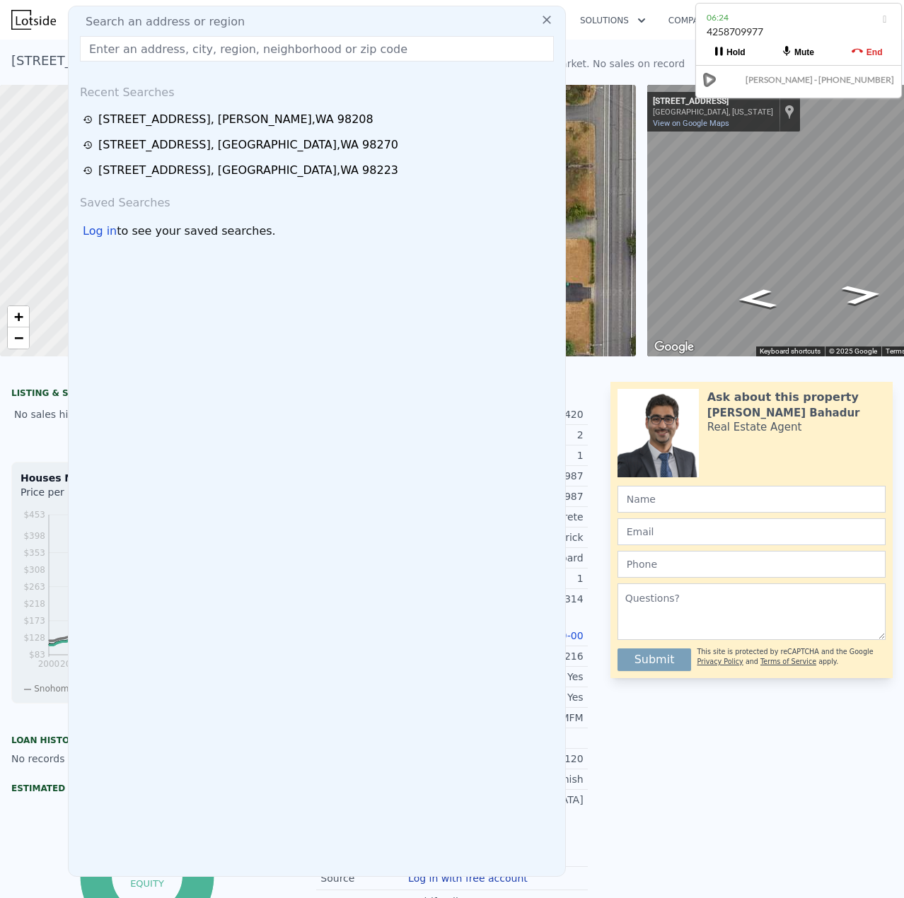
drag, startPoint x: 251, startPoint y: 16, endPoint x: 184, endPoint y: 45, distance: 73.4
click at [184, 45] on input "text" at bounding box center [317, 48] width 474 height 25
paste input "[STREET_ADDRESS]"
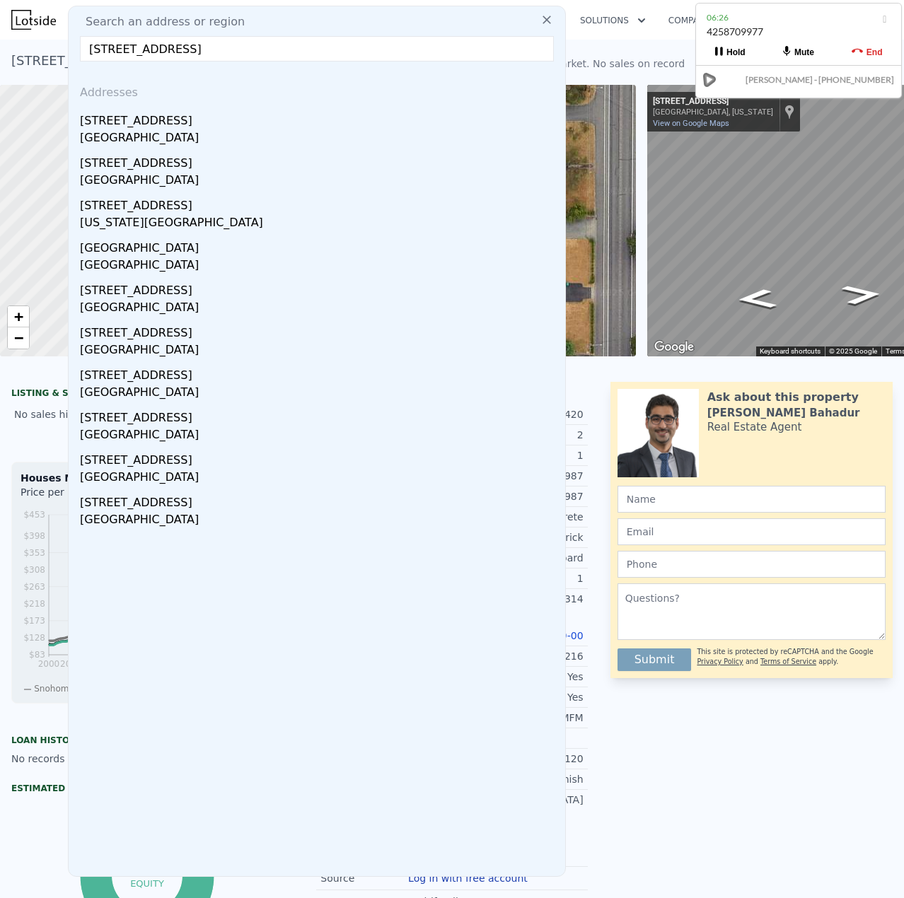
type input "[STREET_ADDRESS]"
click at [169, 127] on div "[STREET_ADDRESS]" at bounding box center [319, 118] width 479 height 23
type input "4"
type input "1.75"
type input "3"
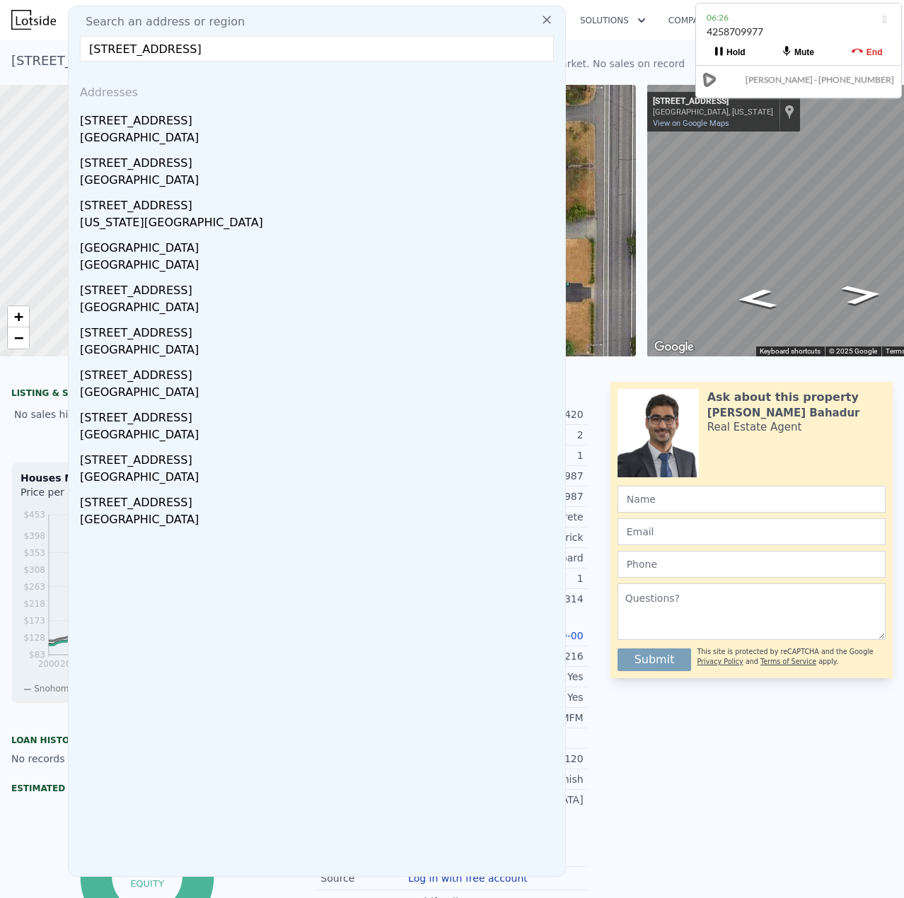
type input "2154"
type input "3216"
type input "43124"
type input "108464"
type input "$ 1,013,000"
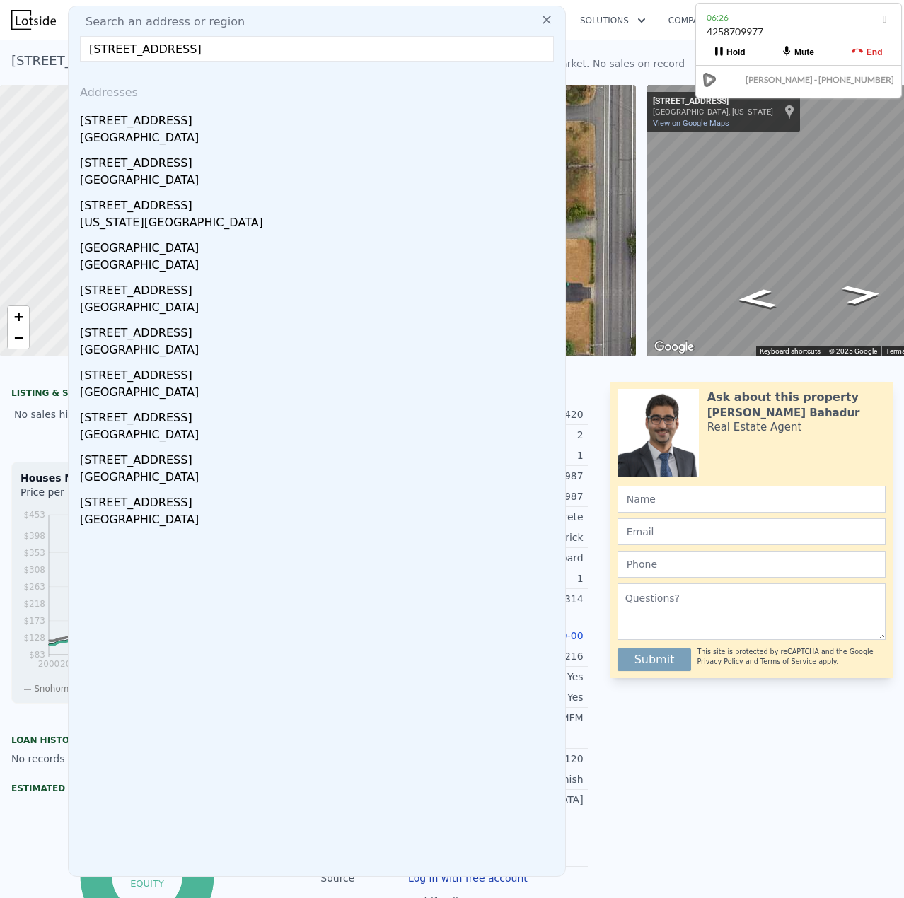
type input "7"
type input "$ 30,003"
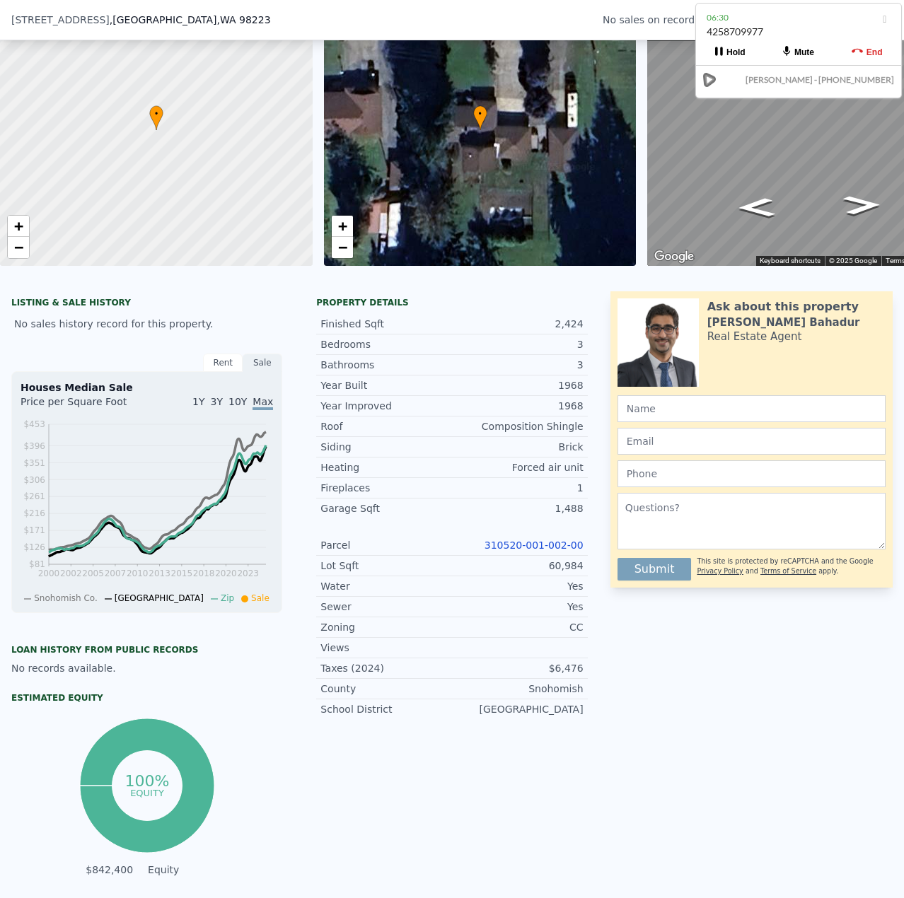
scroll to position [419, 0]
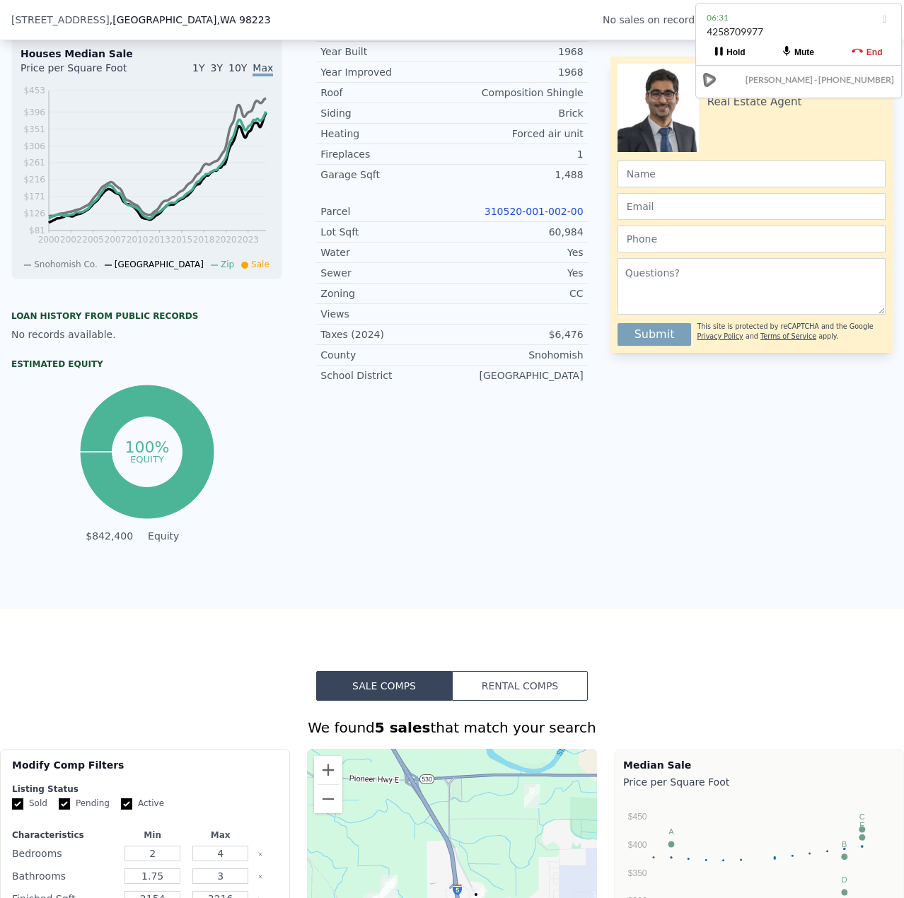
click at [528, 217] on link "310520-001-002-00" at bounding box center [533, 211] width 99 height 11
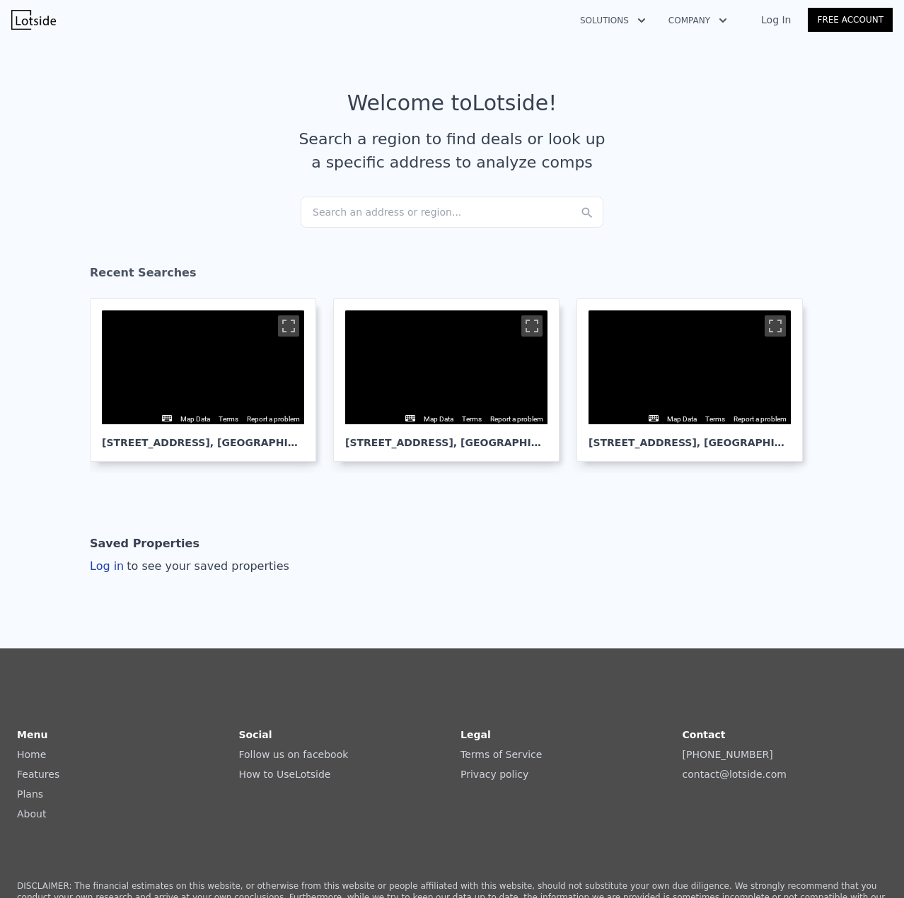
click at [347, 217] on div "Search an address or region..." at bounding box center [451, 212] width 303 height 31
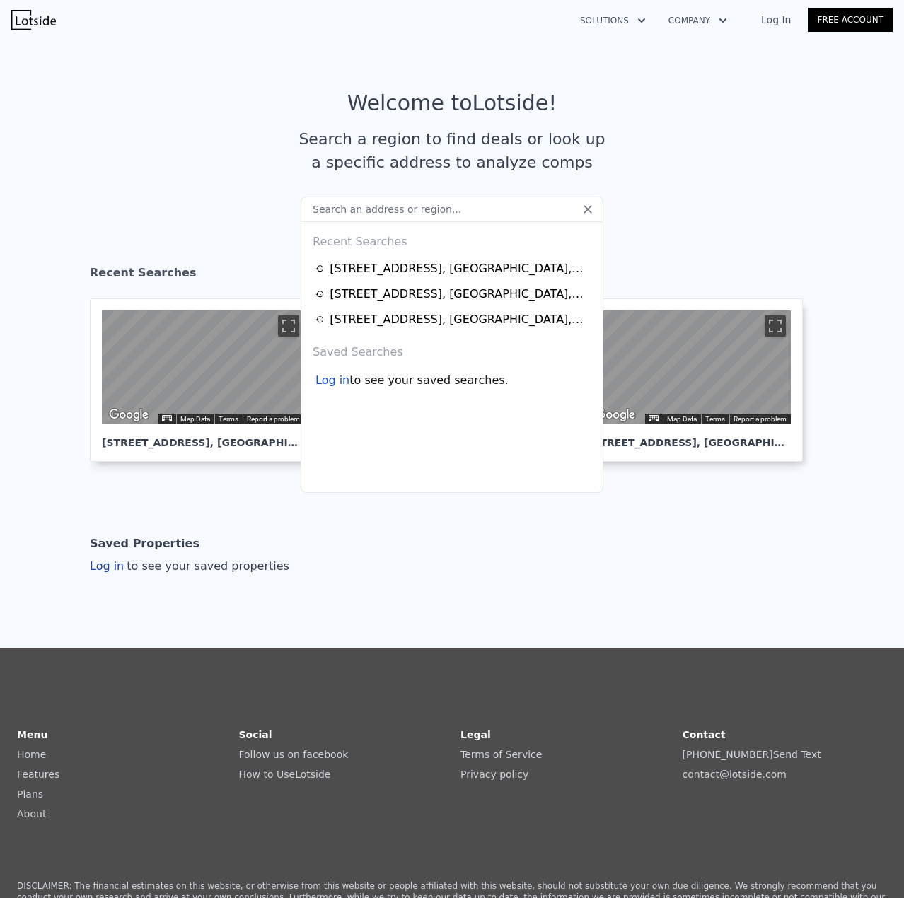
drag, startPoint x: 347, startPoint y: 217, endPoint x: 378, endPoint y: 213, distance: 31.4
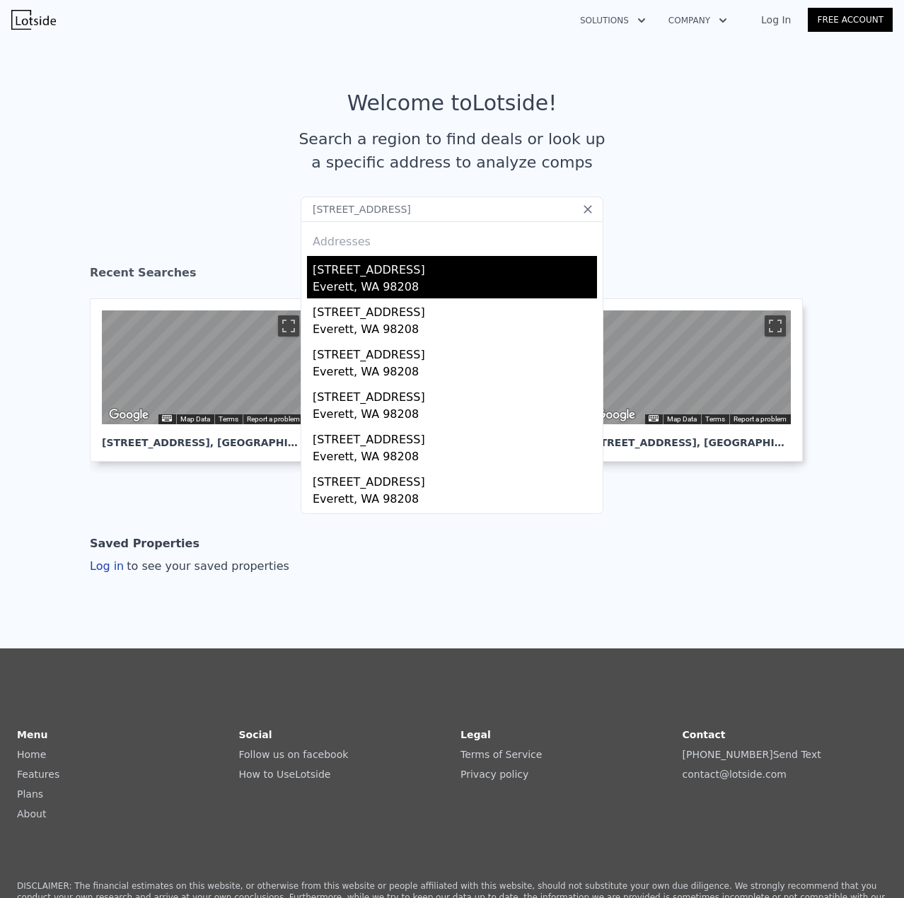
type input "16 E Intercity Avenue everett, WA 98208"
click at [374, 281] on div "Everett, WA 98208" at bounding box center [454, 289] width 284 height 20
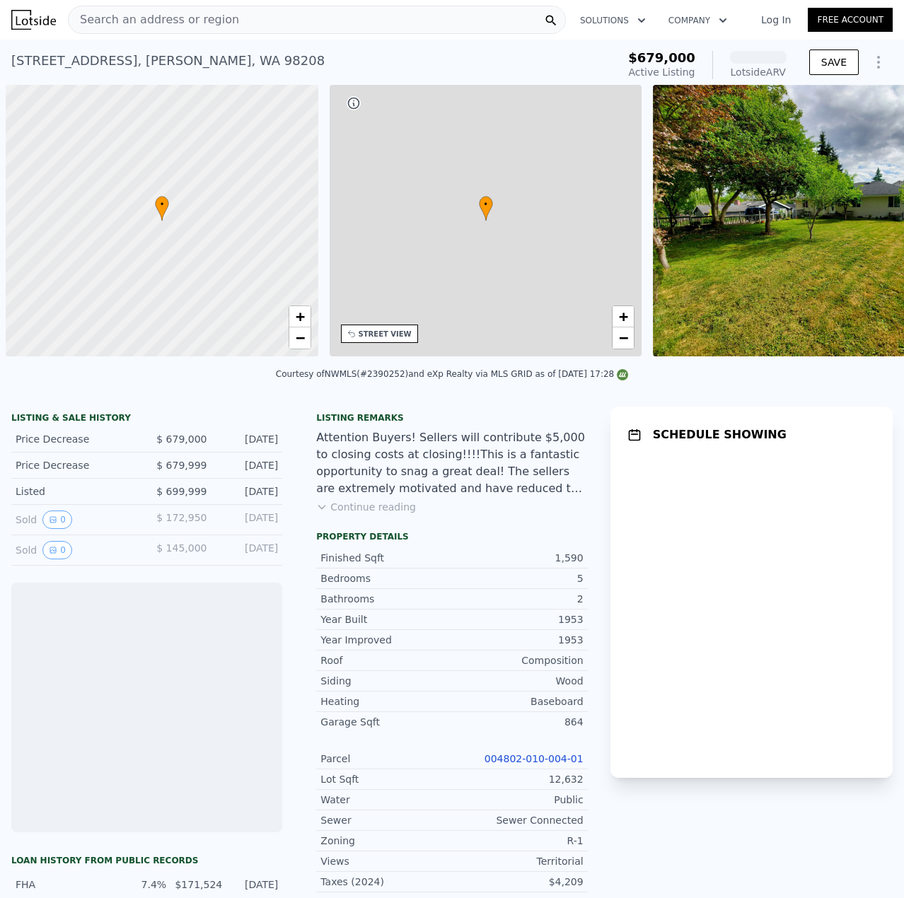
scroll to position [0, 6]
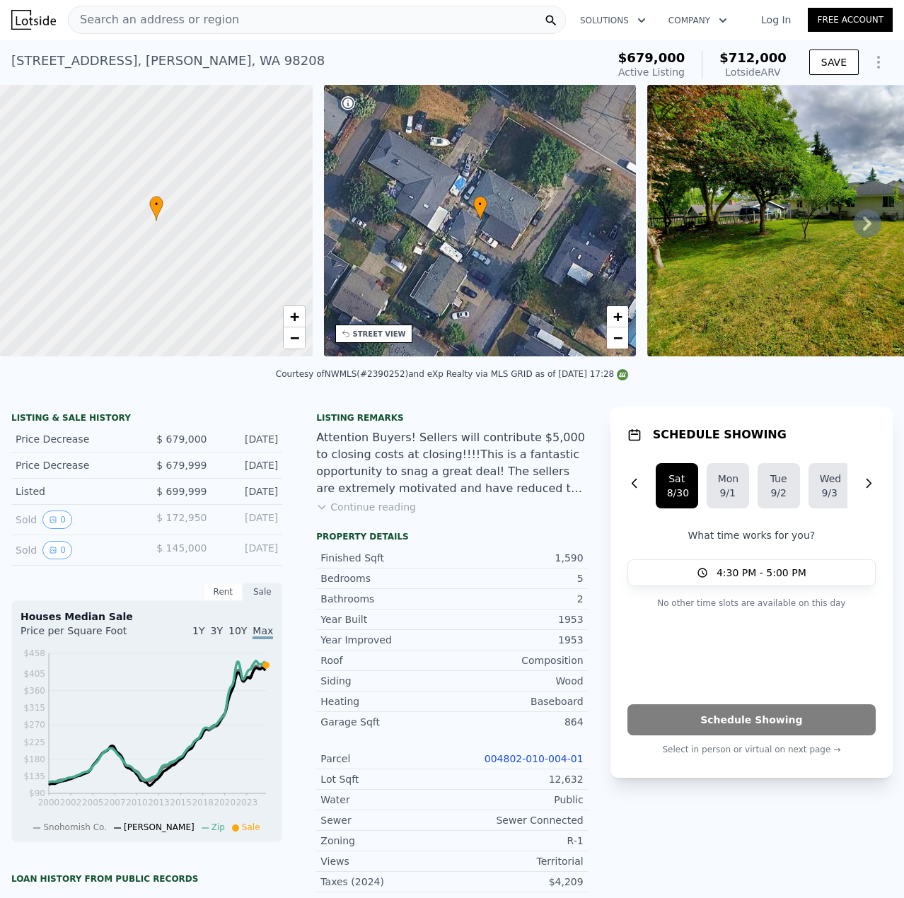
click at [375, 514] on button "Continue reading" at bounding box center [366, 507] width 100 height 14
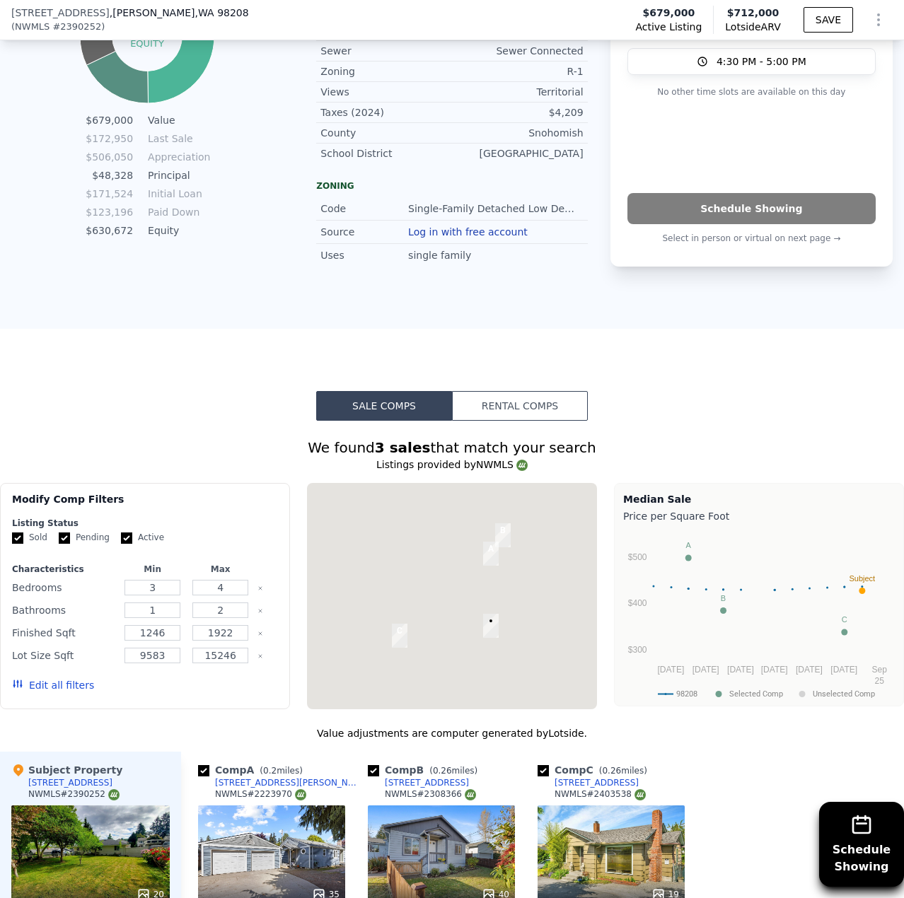
scroll to position [1480, 0]
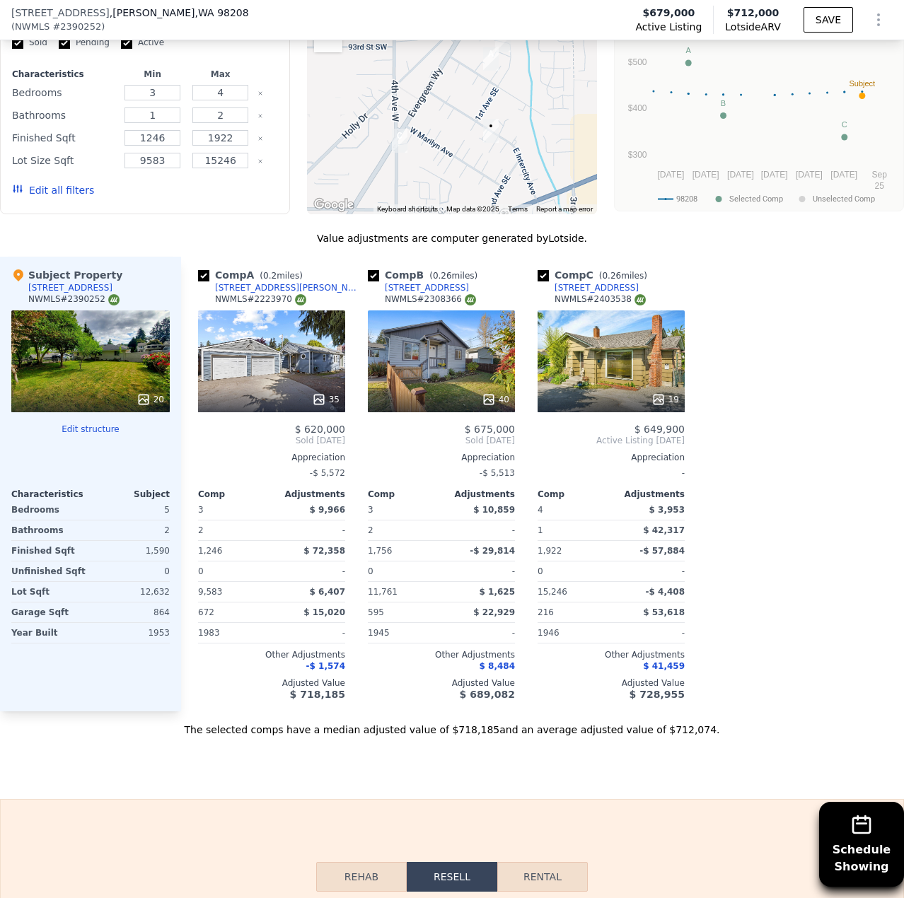
click at [296, 349] on div "35" at bounding box center [271, 361] width 147 height 102
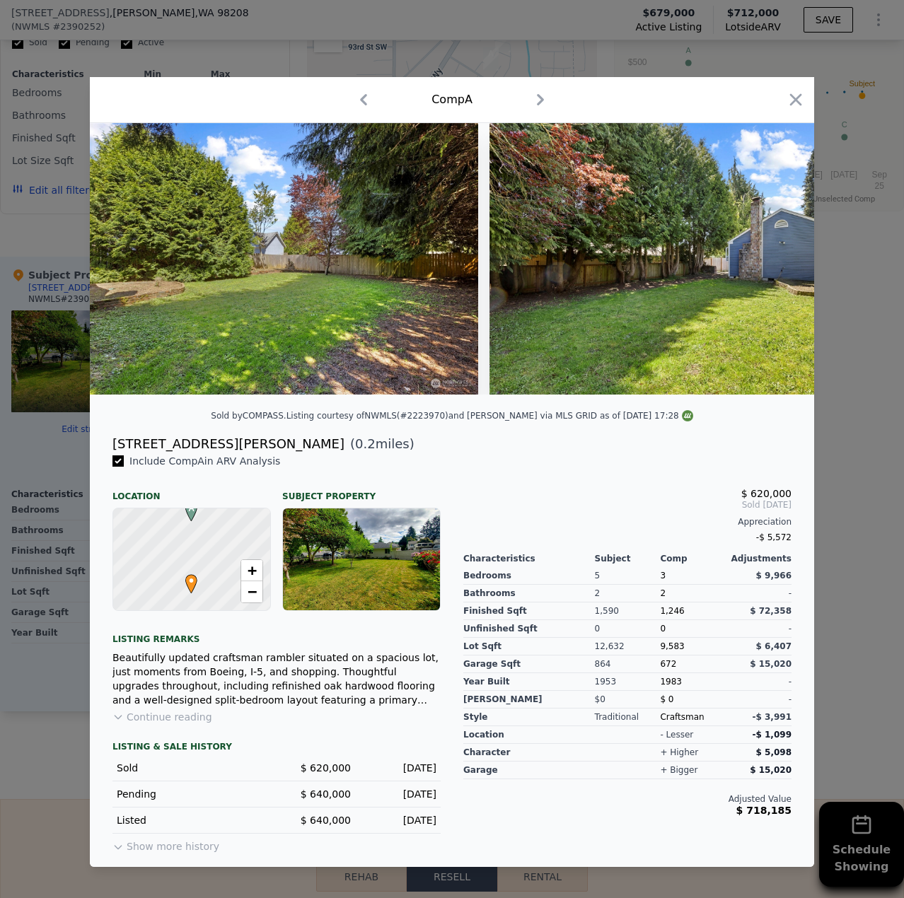
scroll to position [0, 11482]
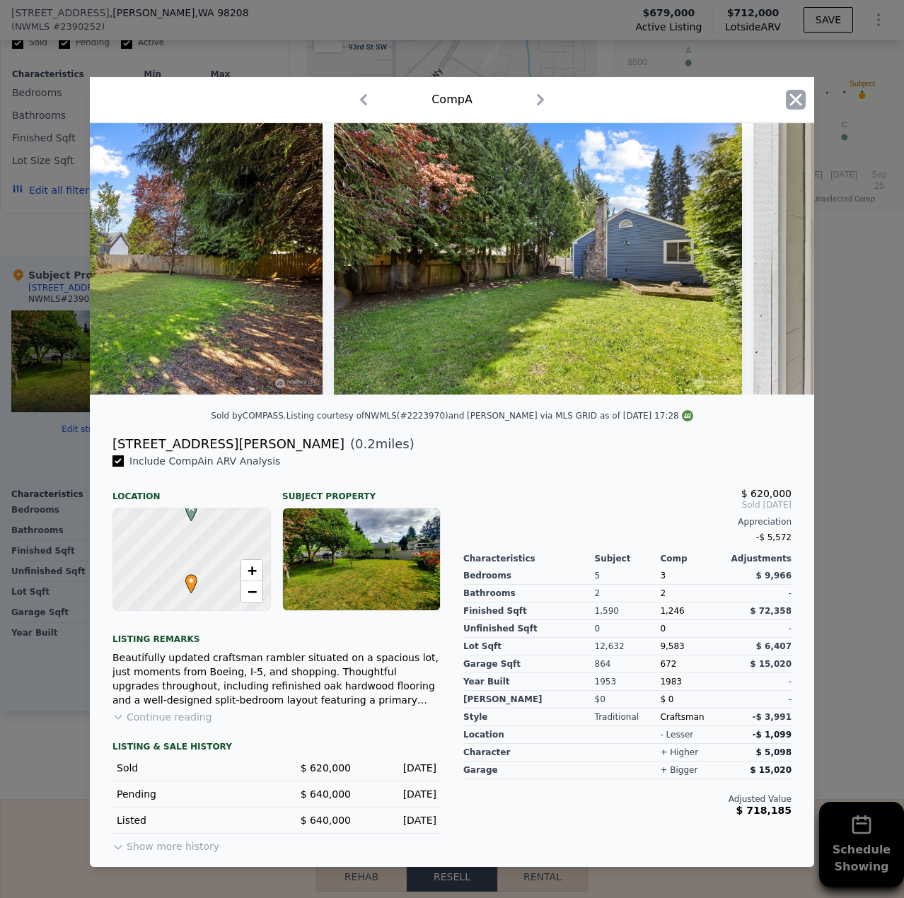
click at [786, 98] on icon "button" at bounding box center [795, 100] width 20 height 20
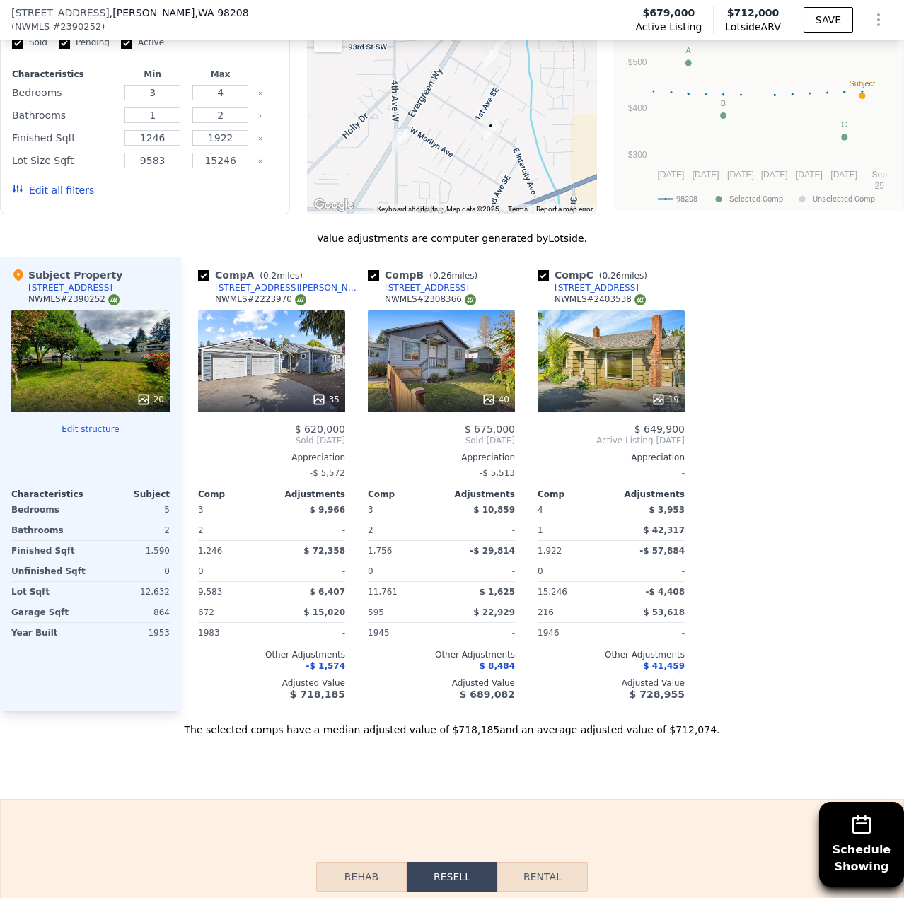
click at [636, 350] on div "19" at bounding box center [610, 361] width 147 height 102
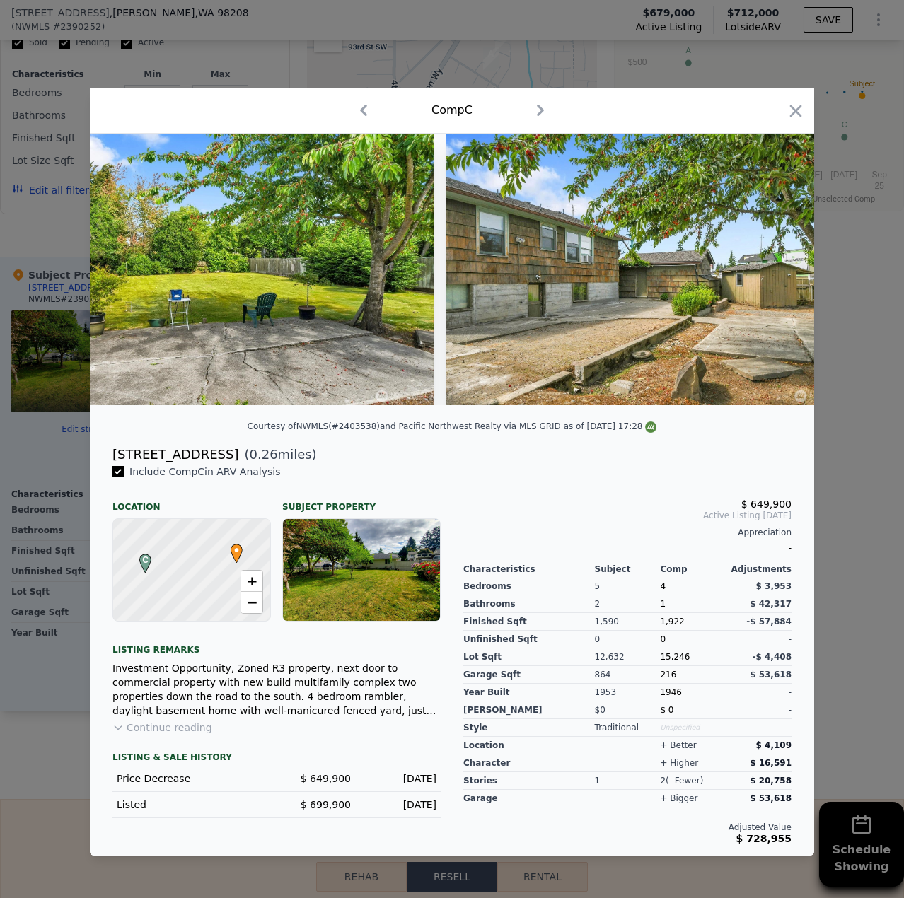
scroll to position [0, 6993]
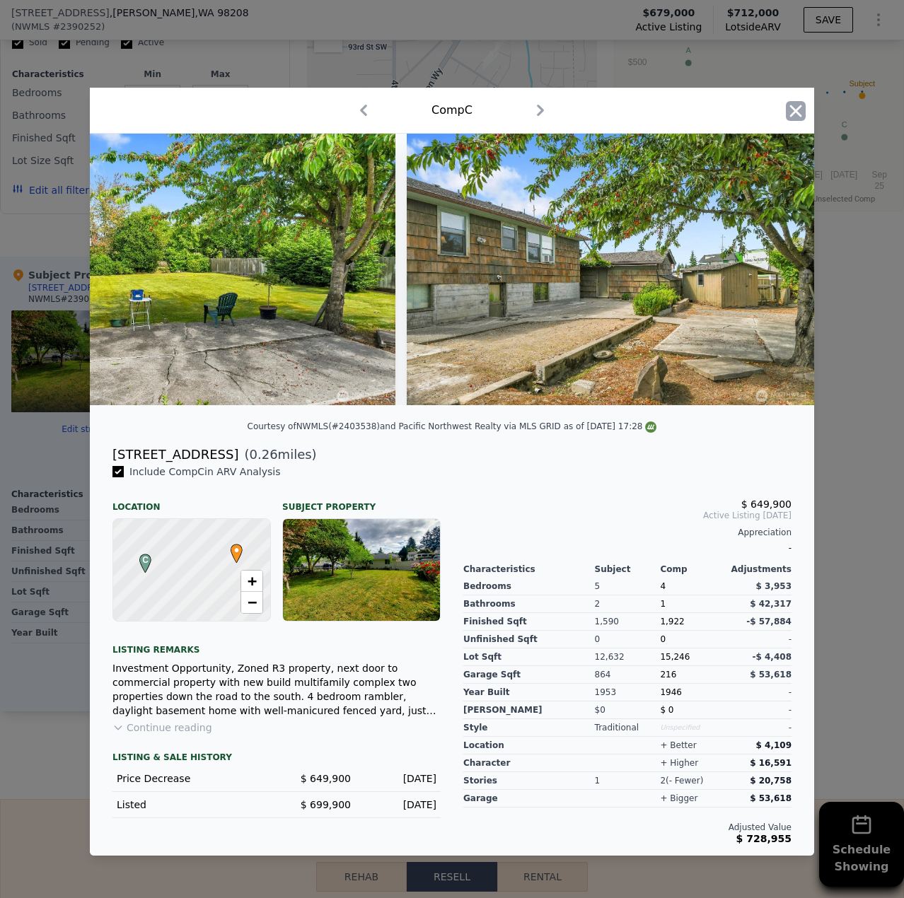
click at [800, 108] on icon "button" at bounding box center [795, 111] width 20 height 20
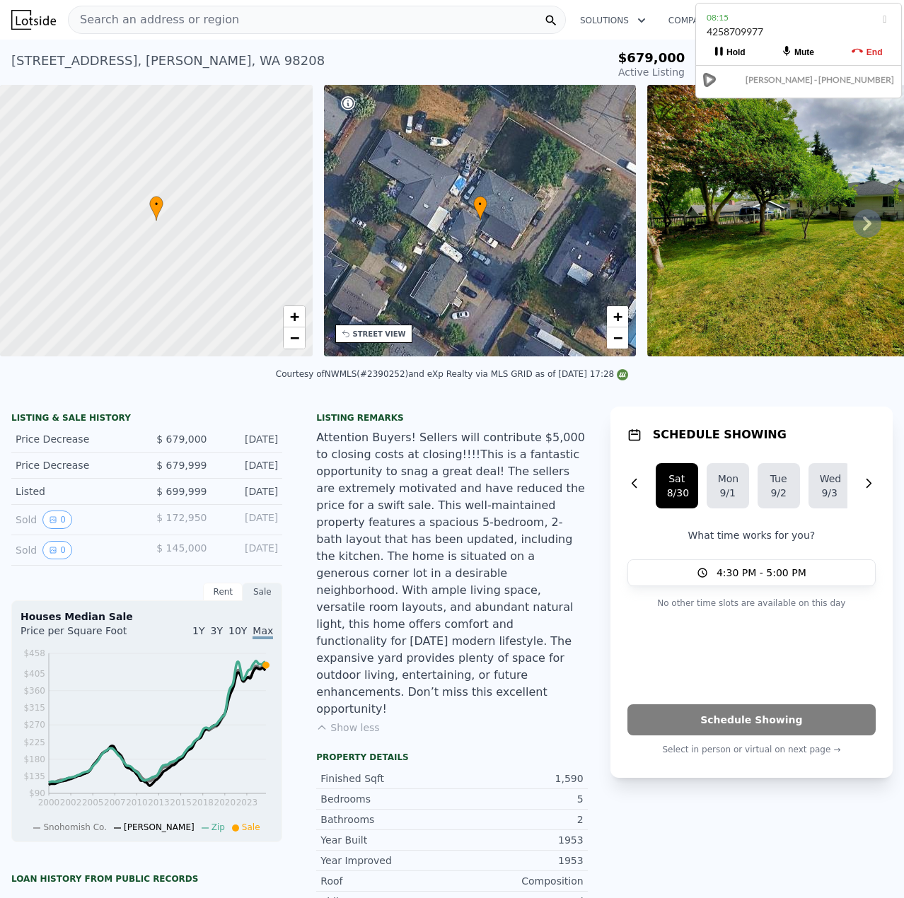
click at [184, 16] on span "Search an address or region" at bounding box center [154, 19] width 170 height 17
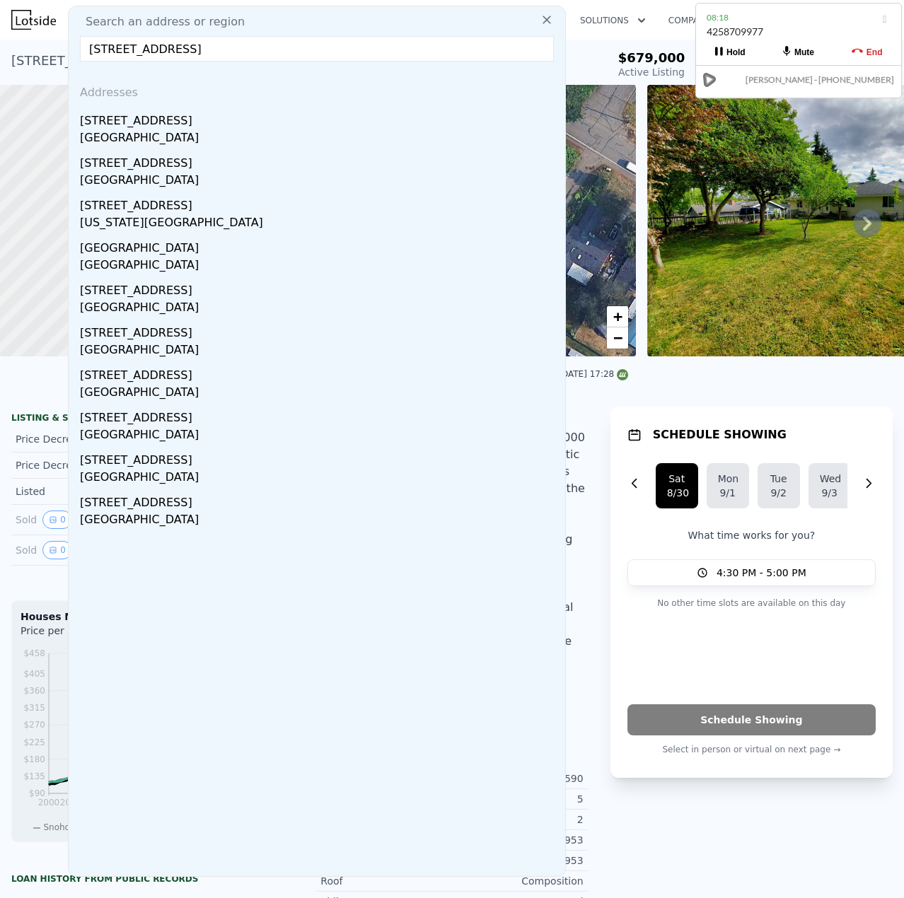
type input "[STREET_ADDRESS]"
click at [142, 124] on div "[STREET_ADDRESS]" at bounding box center [319, 118] width 479 height 23
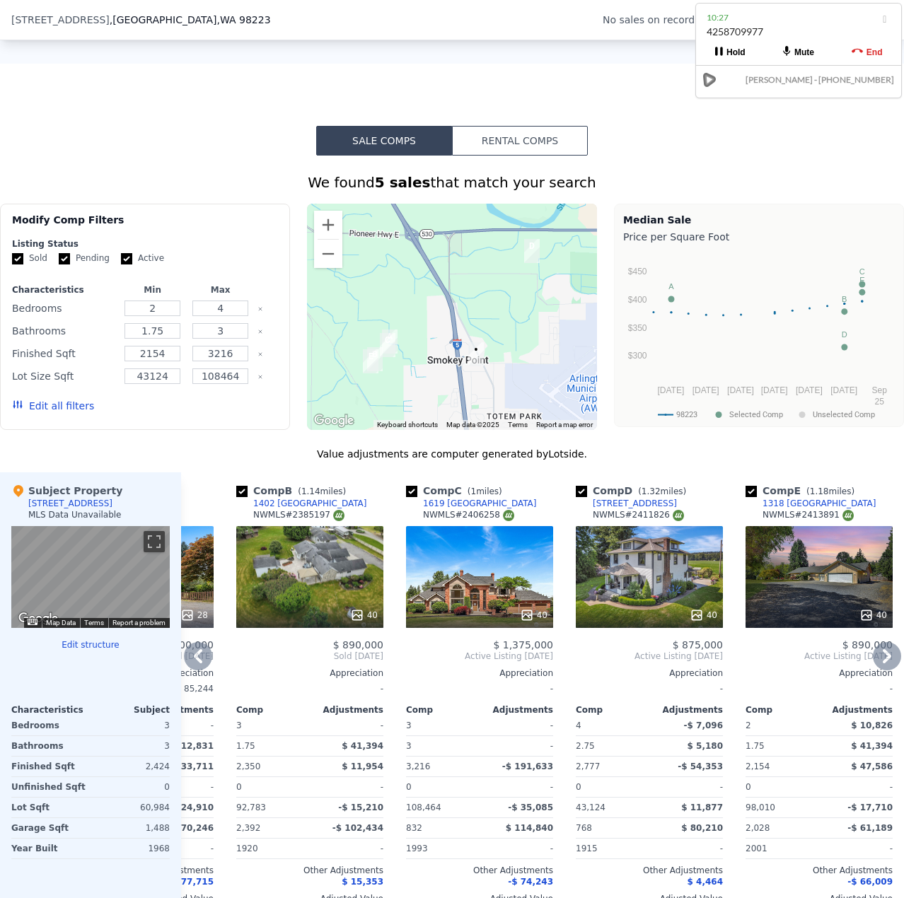
scroll to position [1056, 0]
